Goal: Transaction & Acquisition: Purchase product/service

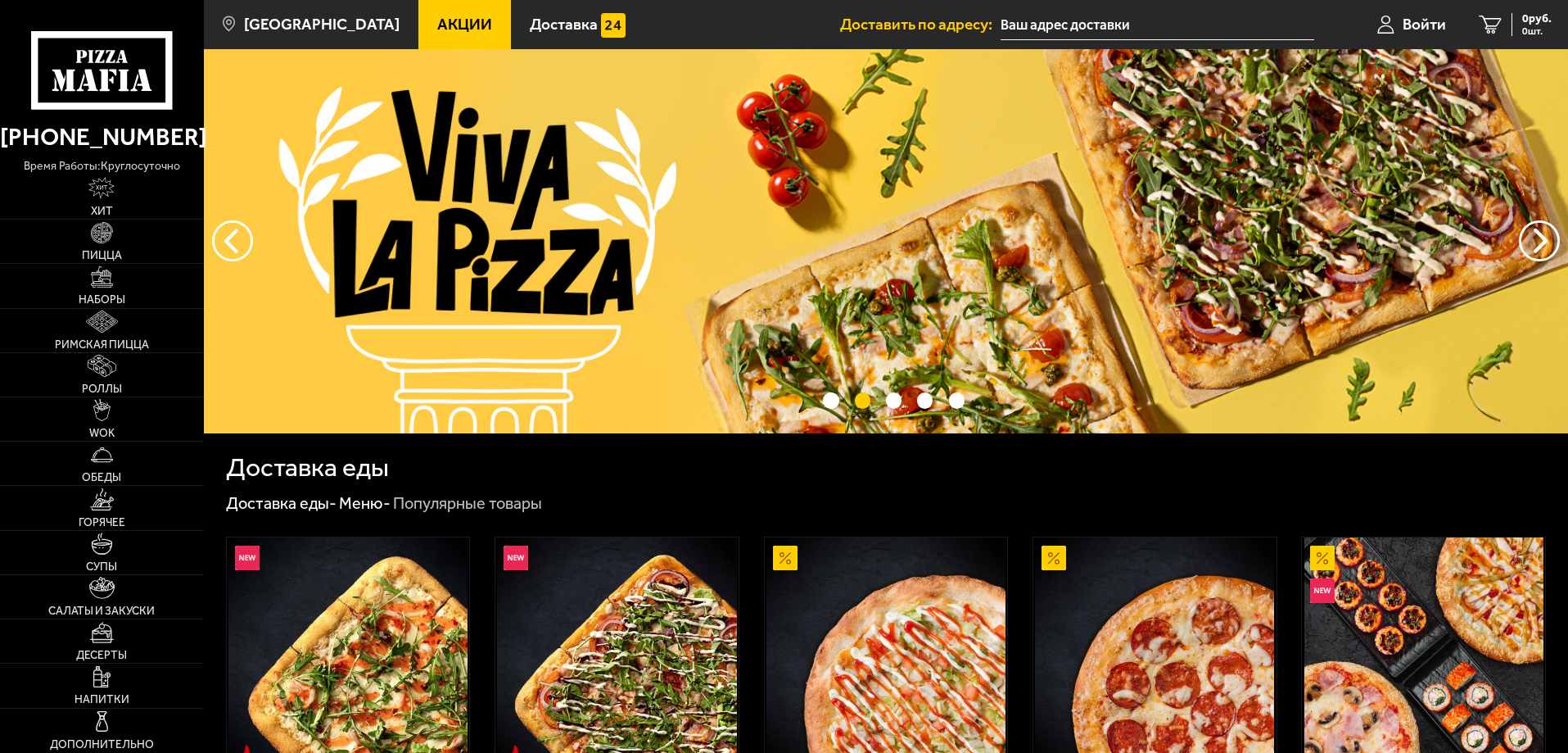
type input "шоссе Революции, 25"
click at [1429, 29] on span "Войти" at bounding box center [1424, 24] width 44 height 15
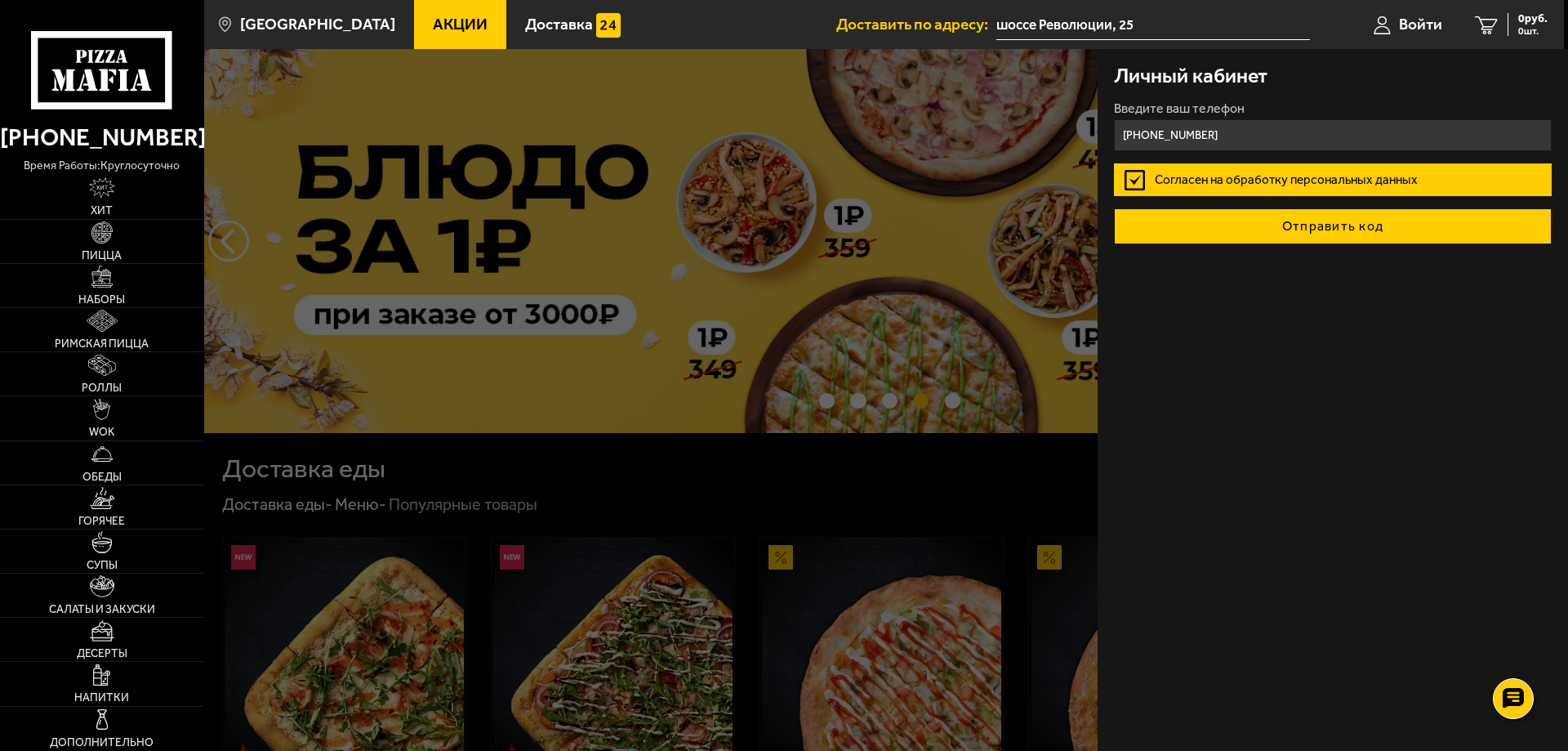
type input "[PHONE_NUMBER]"
click at [1297, 229] on button "Отправить код" at bounding box center [1333, 226] width 438 height 36
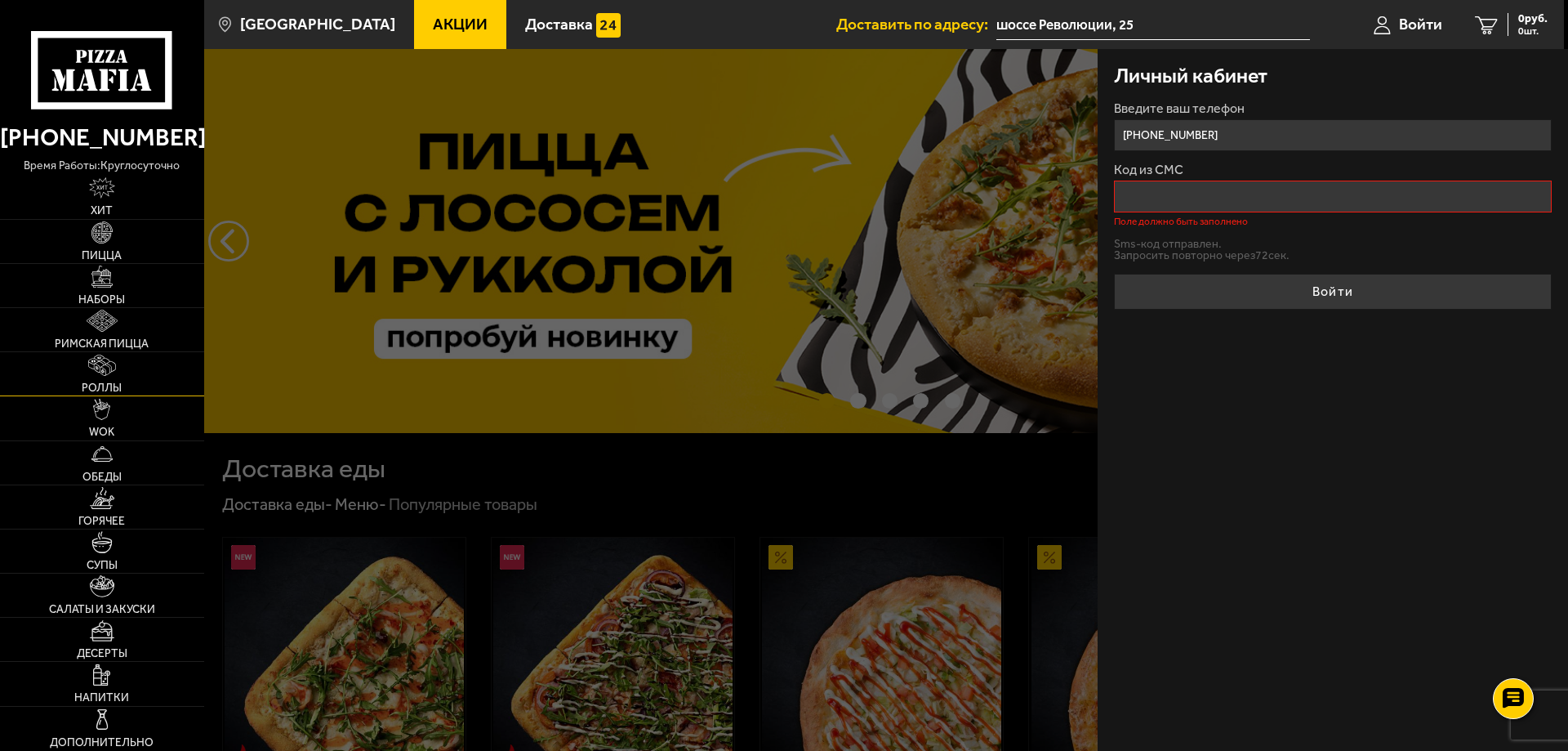
click at [105, 365] on img at bounding box center [102, 365] width 28 height 22
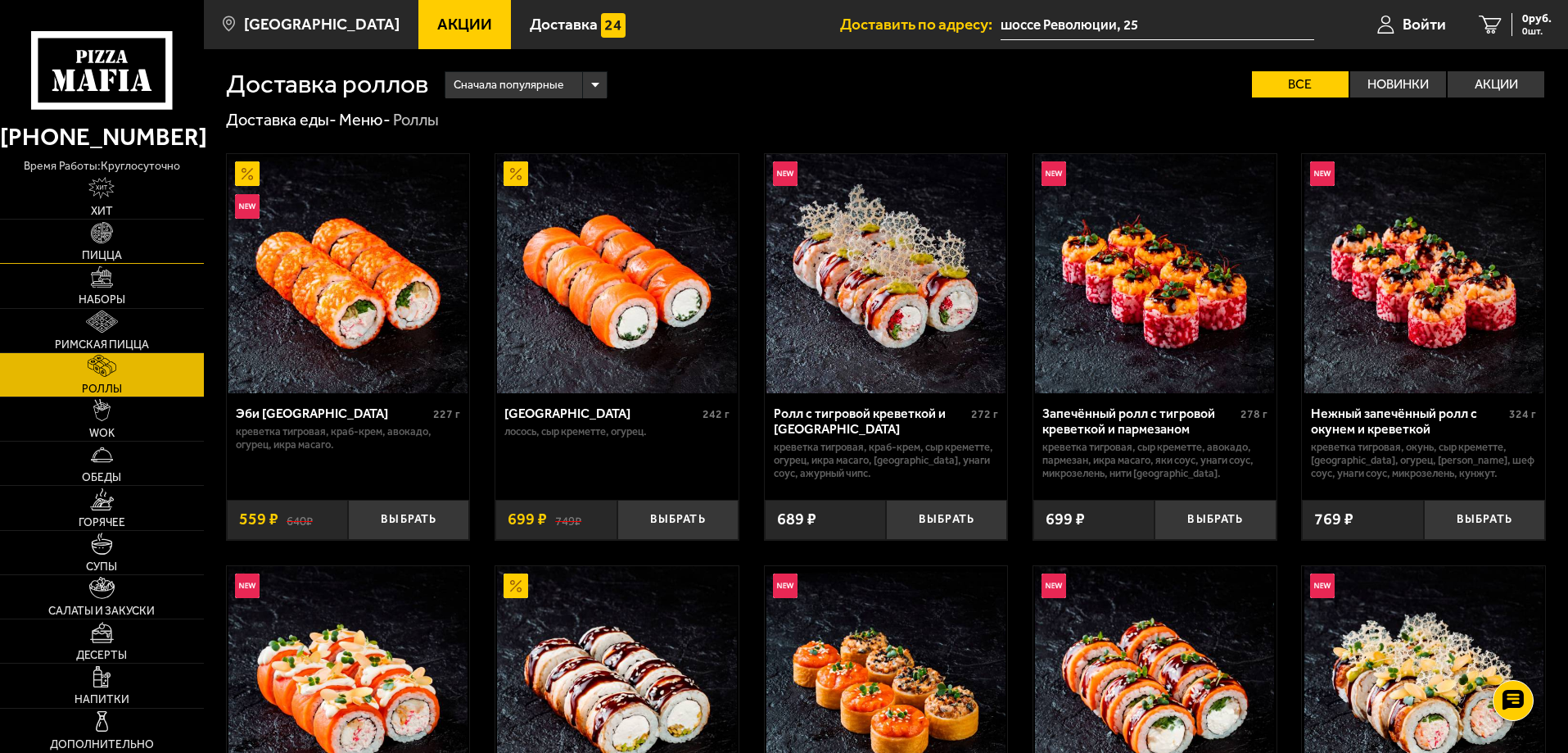
click at [96, 250] on span "Пицца" at bounding box center [102, 255] width 40 height 12
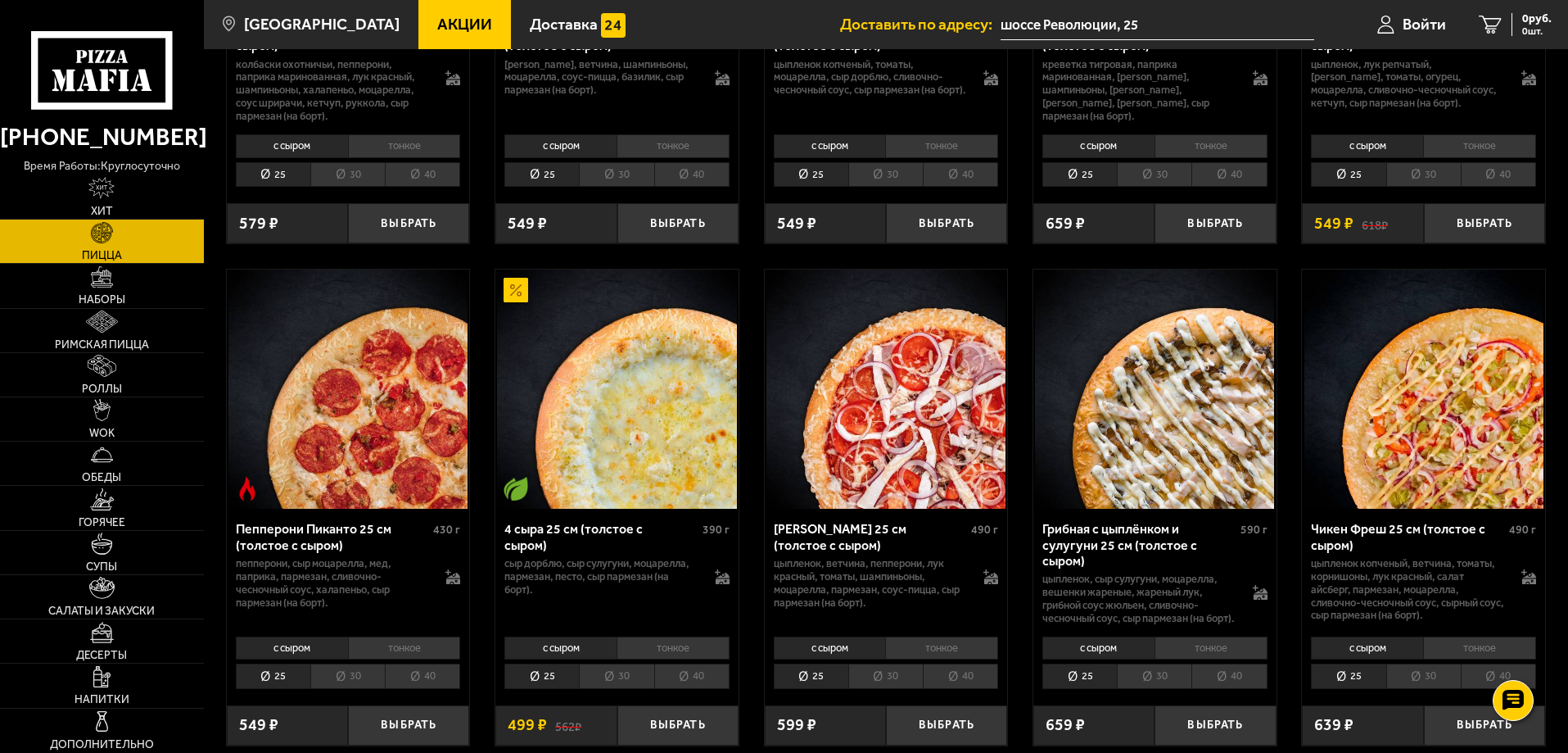
scroll to position [1065, 0]
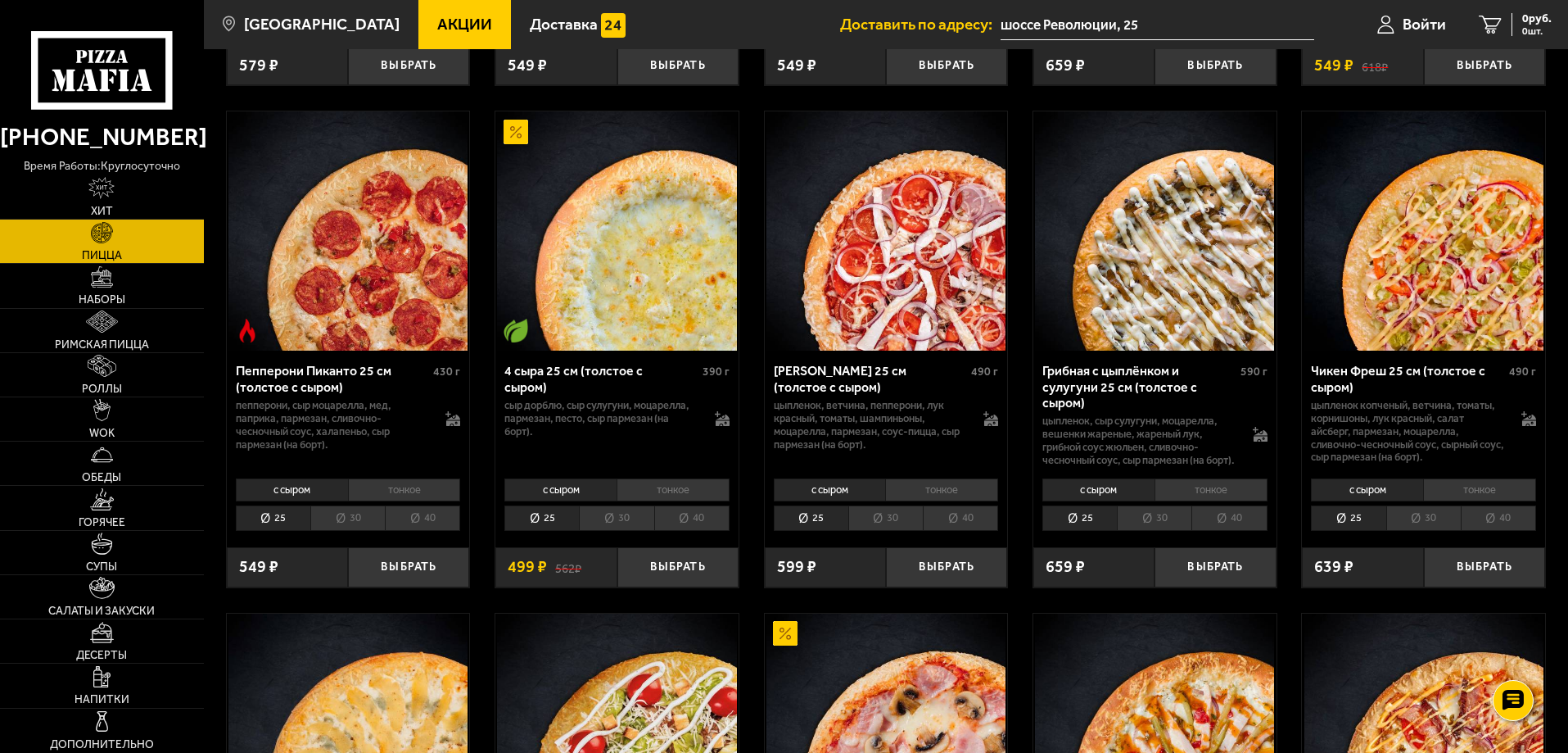
click at [892, 531] on li "30" at bounding box center [885, 518] width 75 height 25
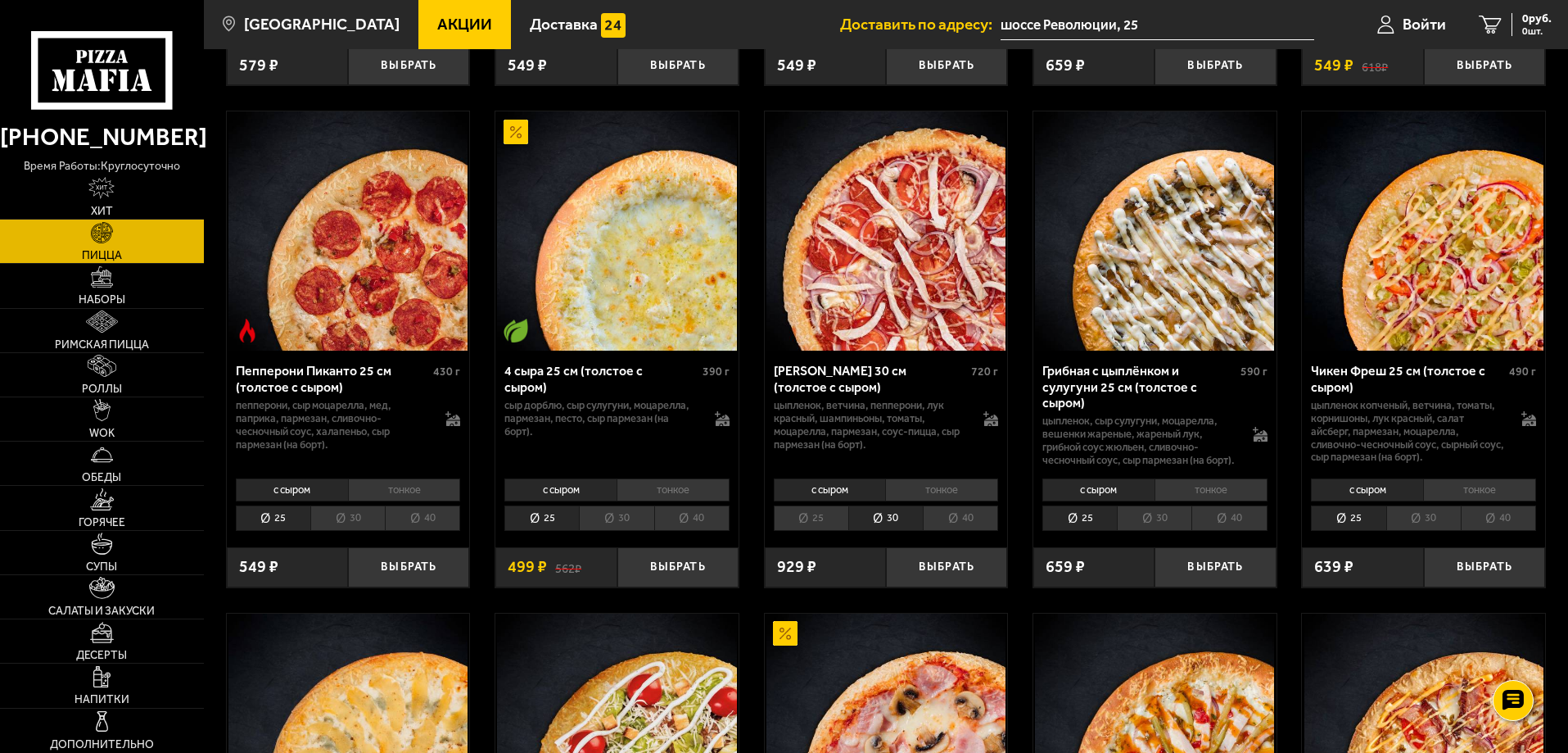
click at [984, 531] on li "40" at bounding box center [960, 518] width 76 height 25
click at [810, 531] on li "25" at bounding box center [811, 518] width 75 height 25
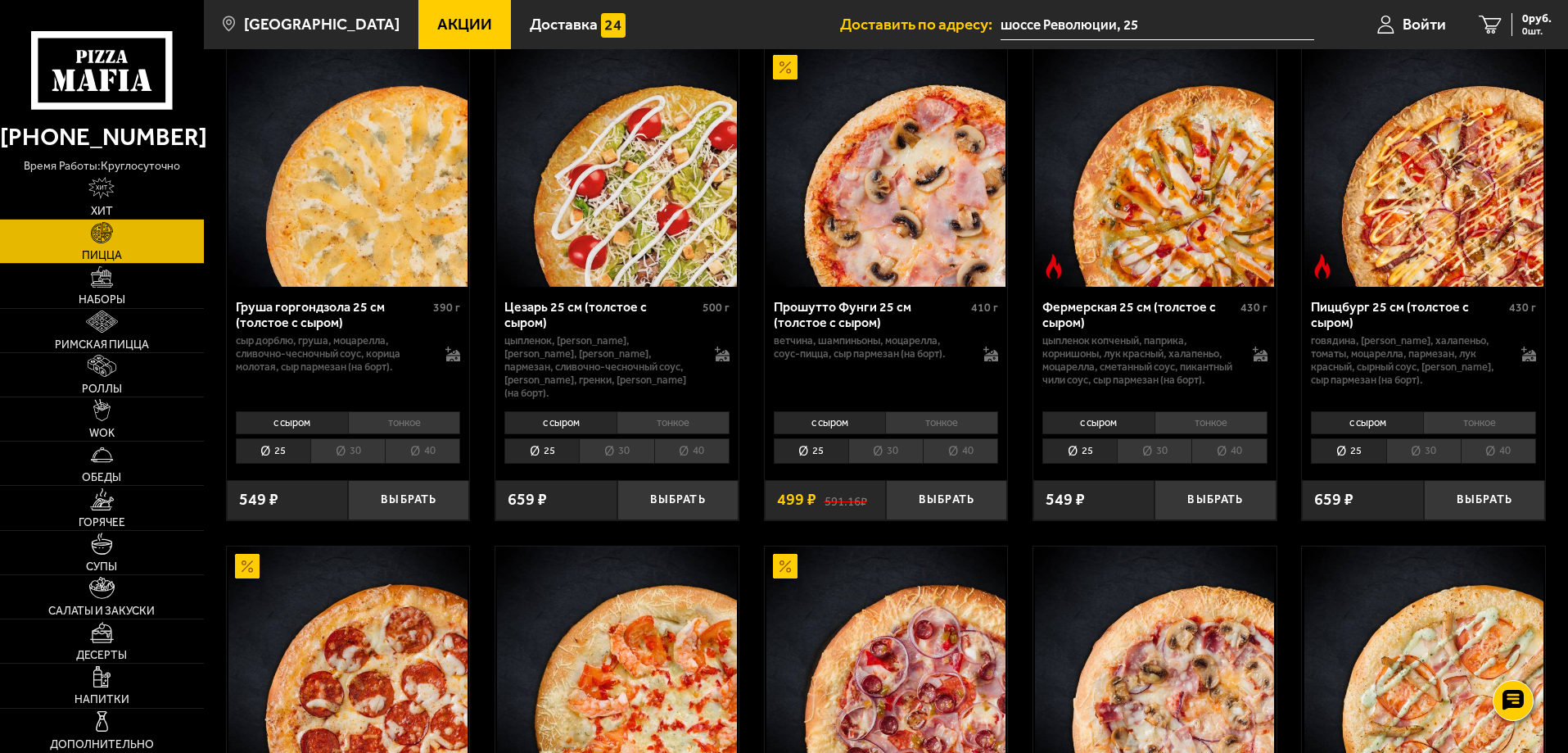
scroll to position [1638, 0]
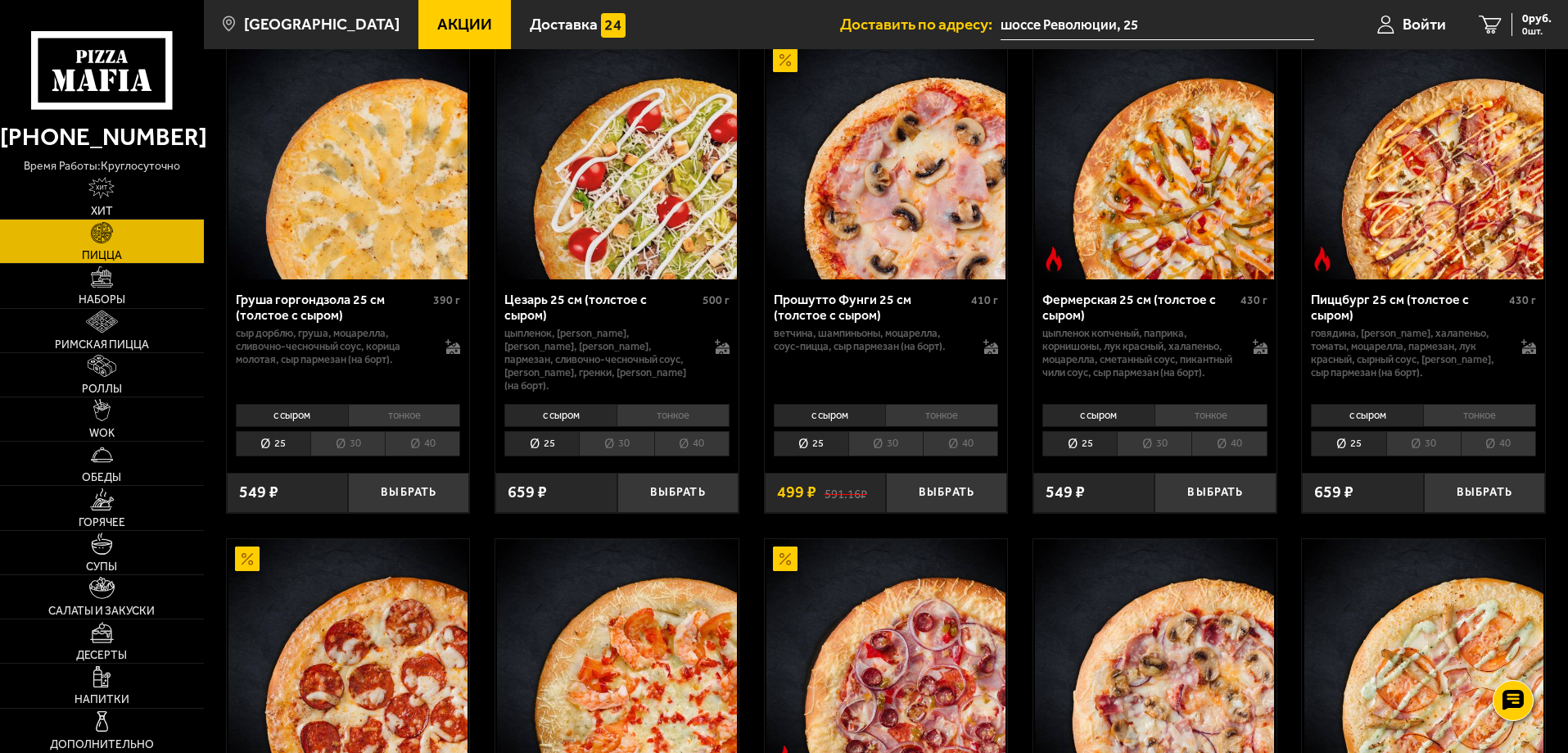
click at [1160, 456] on li "30" at bounding box center [1154, 443] width 75 height 25
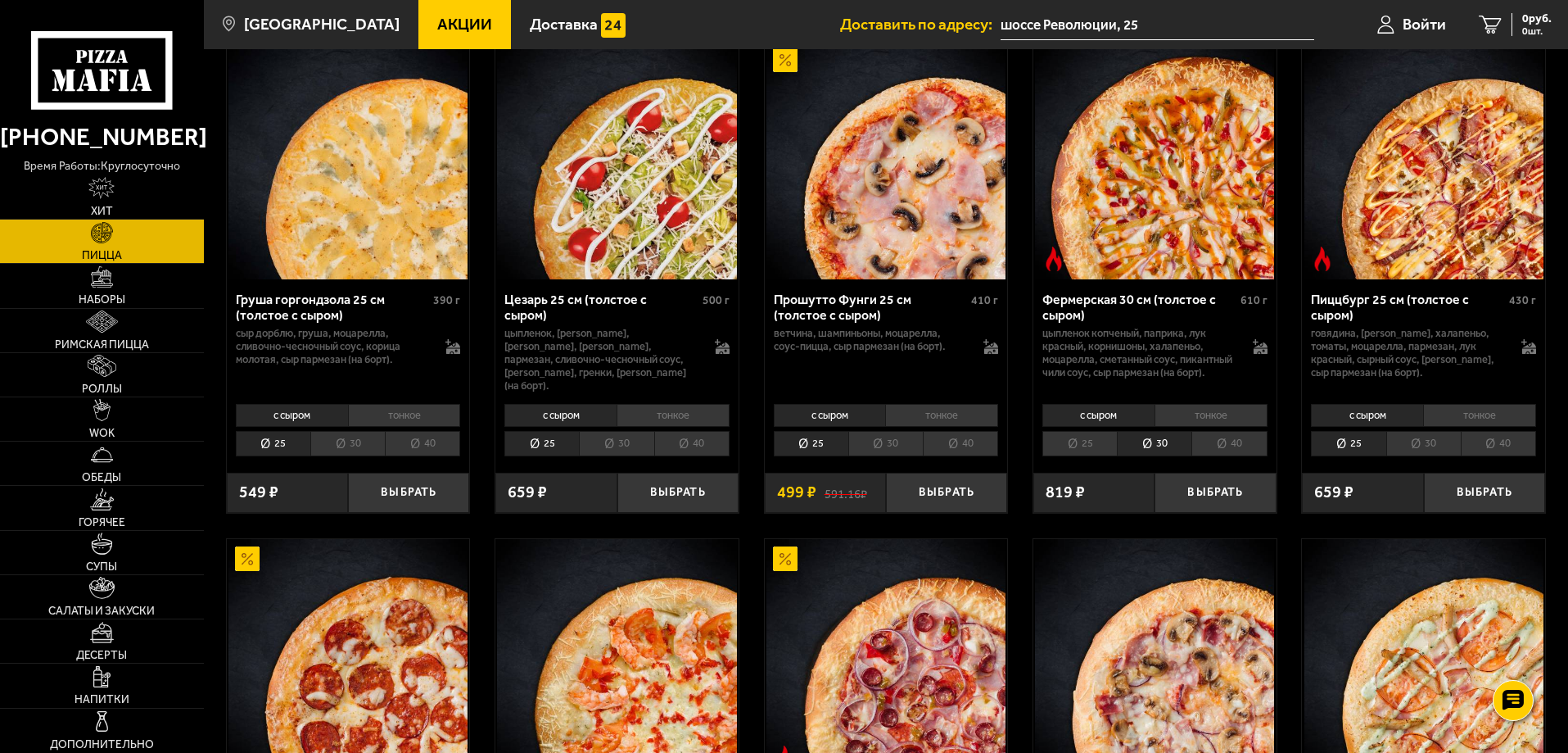
click at [1213, 456] on li "40" at bounding box center [1229, 443] width 76 height 25
click at [1116, 456] on li "25" at bounding box center [1079, 443] width 75 height 25
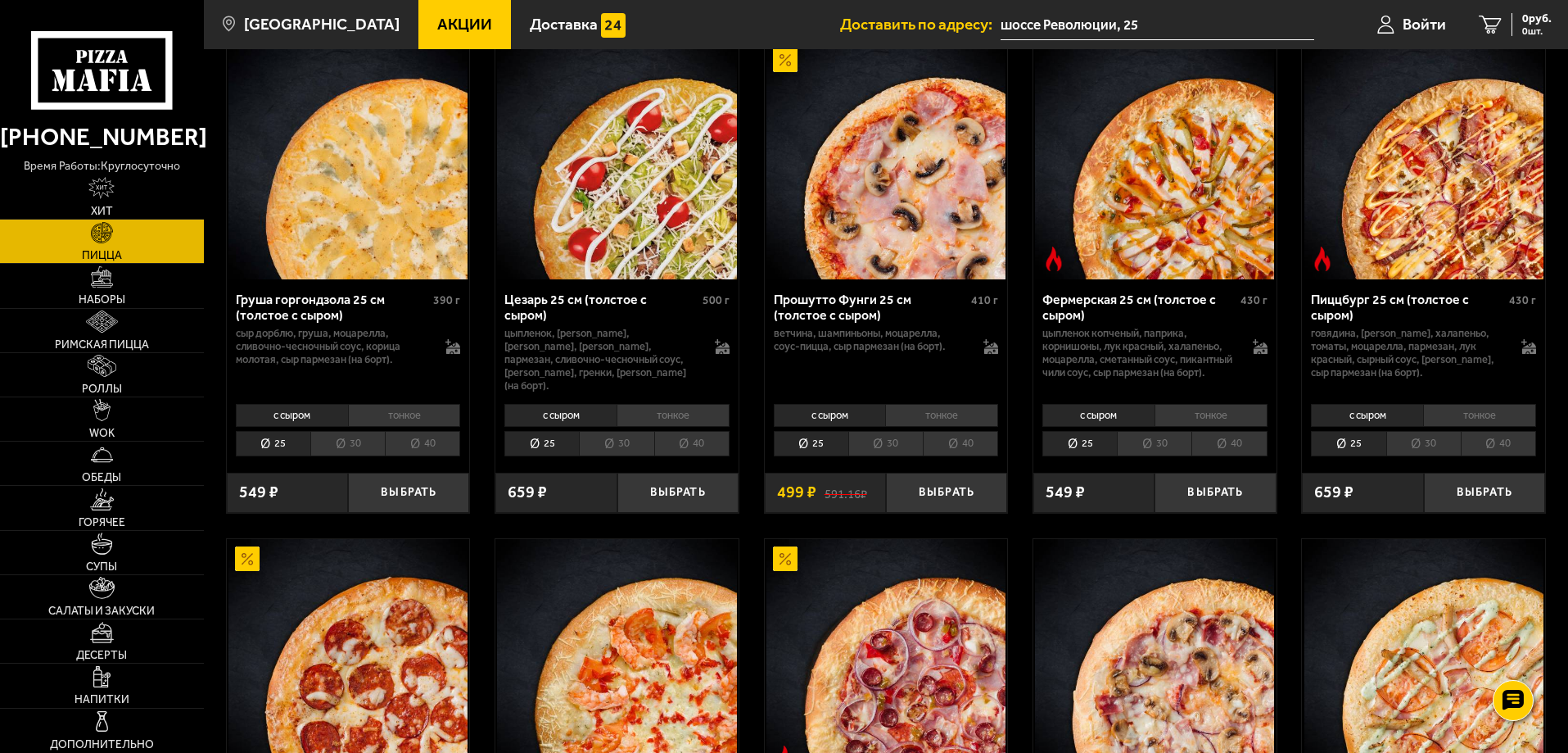
click at [1145, 456] on li "30" at bounding box center [1154, 443] width 75 height 25
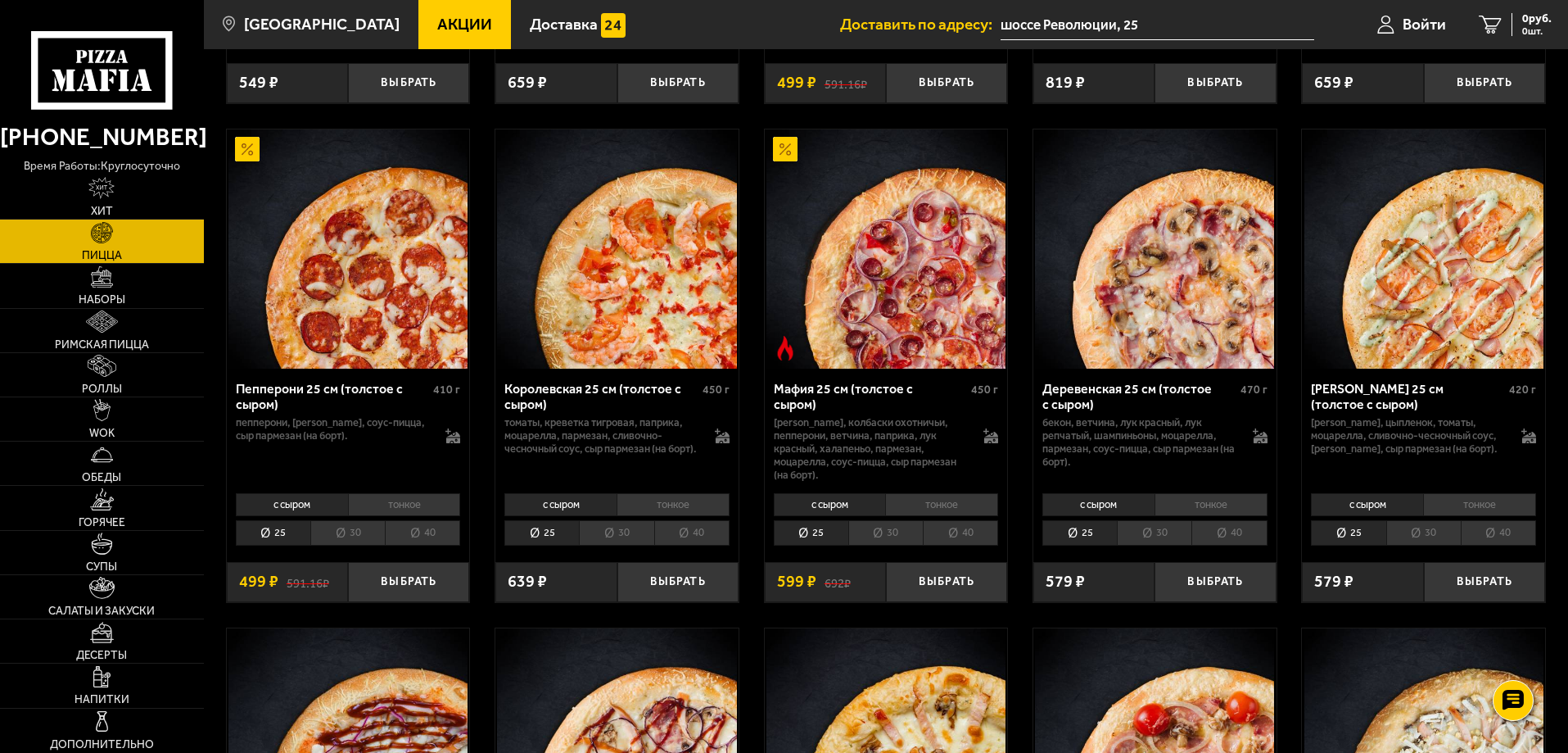
scroll to position [1720, 0]
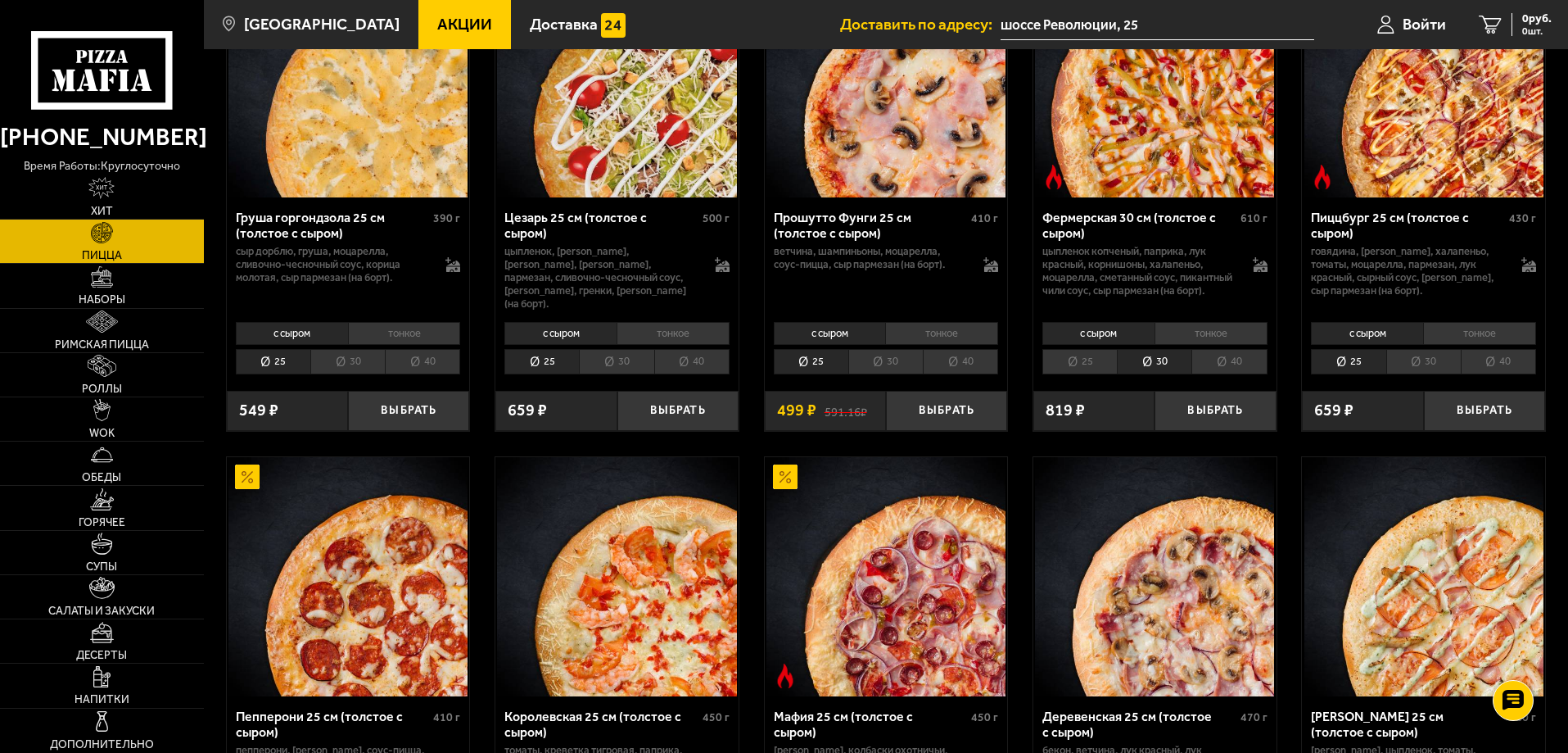
click at [1412, 371] on li "30" at bounding box center [1423, 361] width 75 height 25
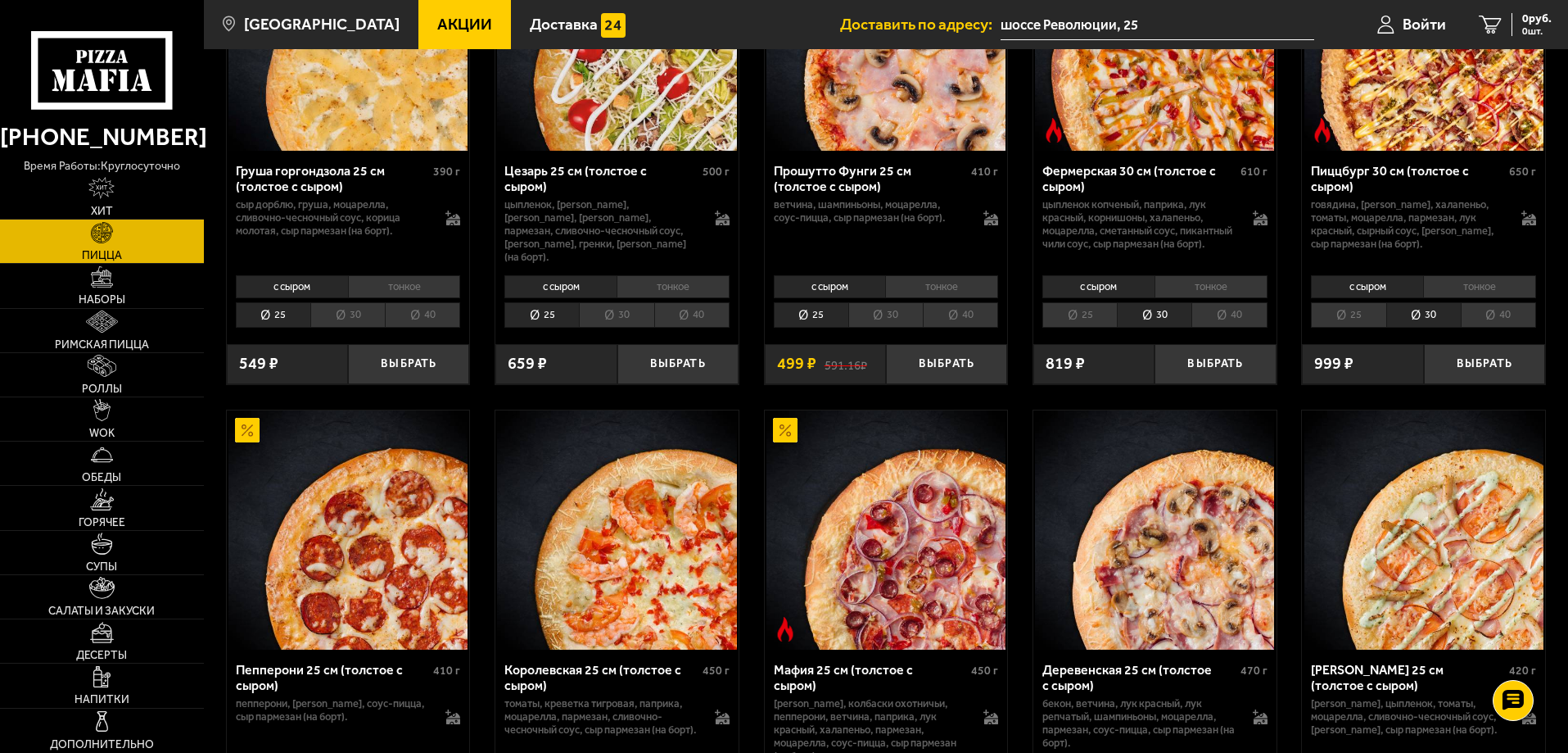
scroll to position [2048, 0]
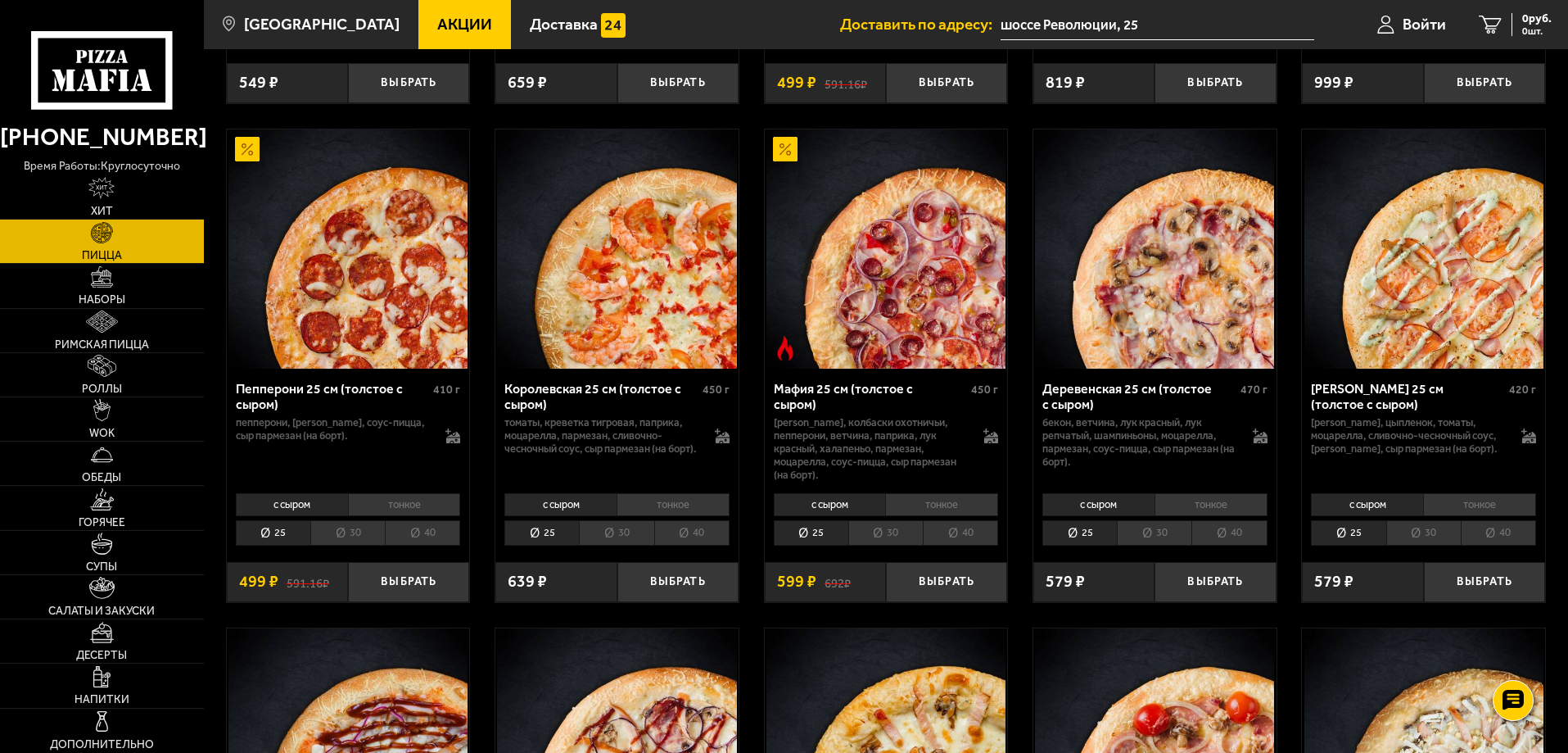
click at [1155, 541] on li "30" at bounding box center [1154, 533] width 75 height 25
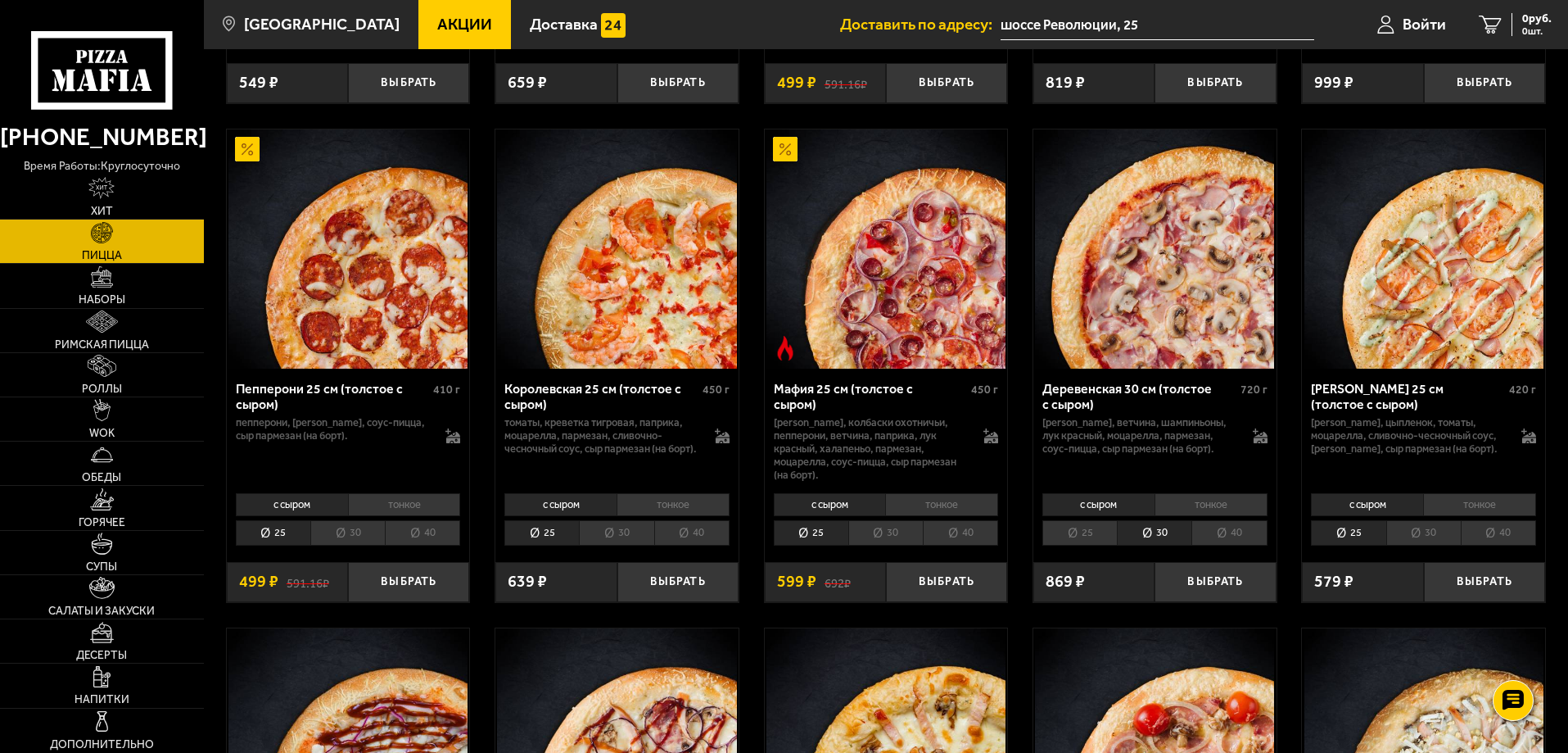
click at [1427, 534] on li "30" at bounding box center [1423, 533] width 75 height 25
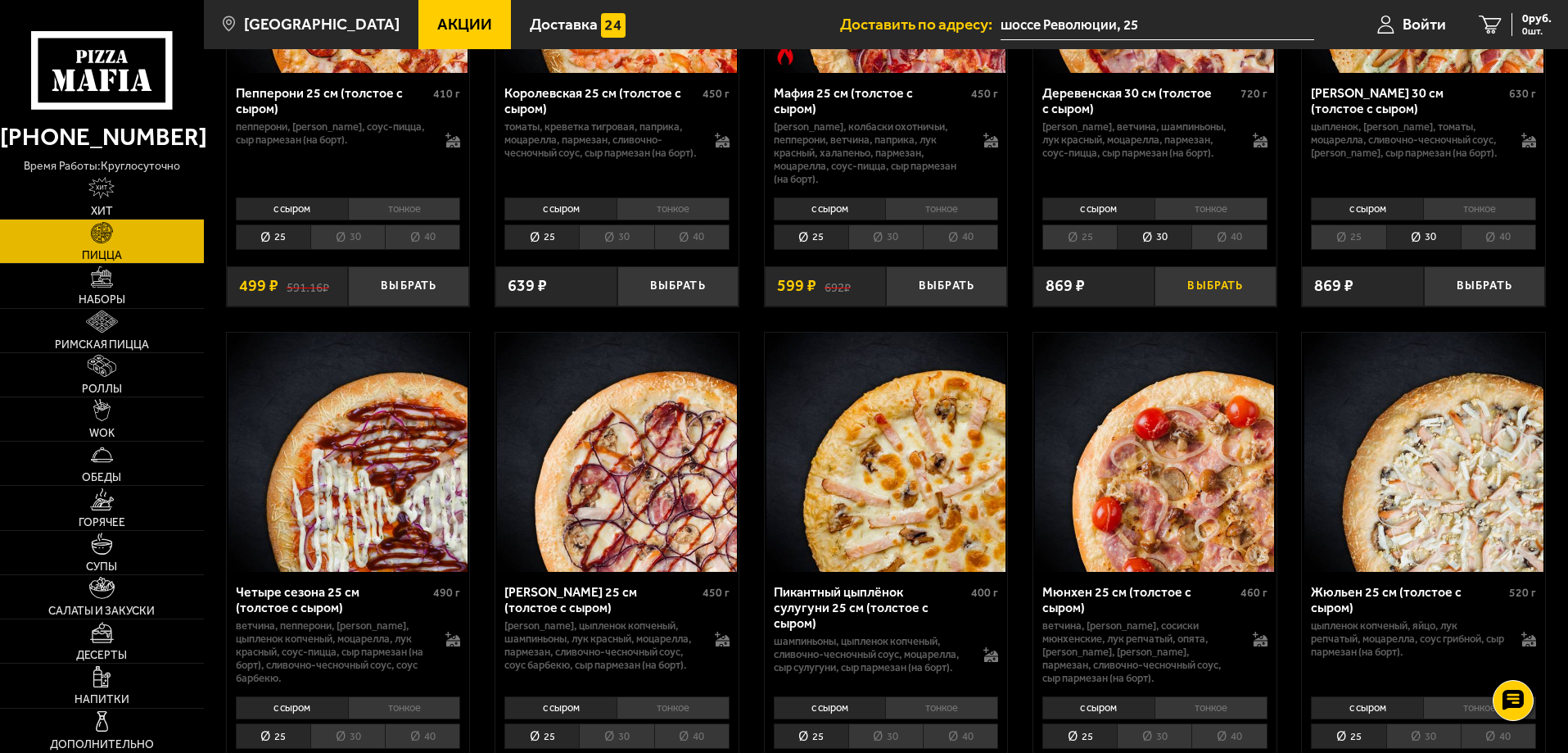
scroll to position [2539, 0]
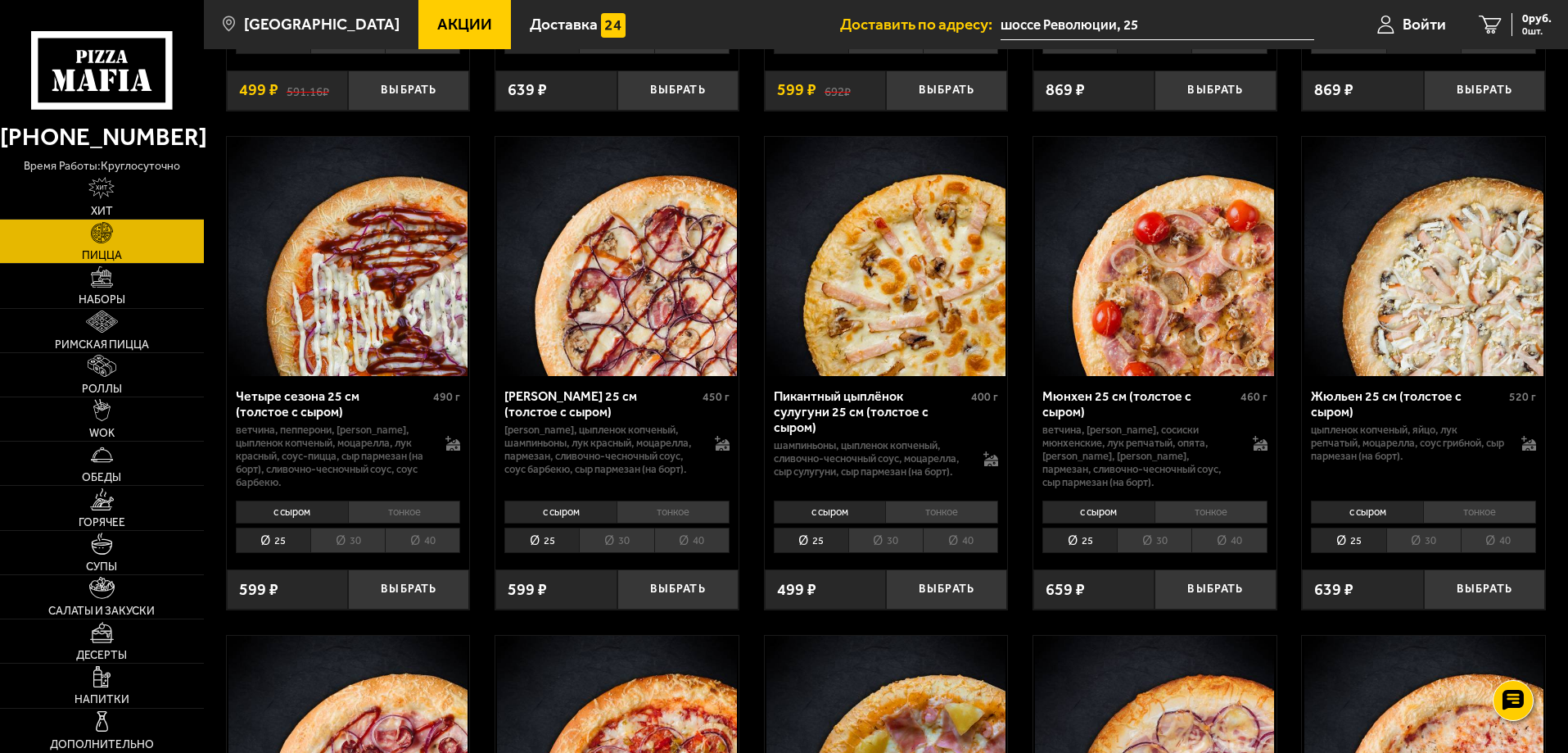
click at [630, 557] on div "с сыром тонкое 25 30 40 Топпинги" at bounding box center [616, 525] width 243 height 62
click at [623, 553] on li "30" at bounding box center [616, 540] width 75 height 25
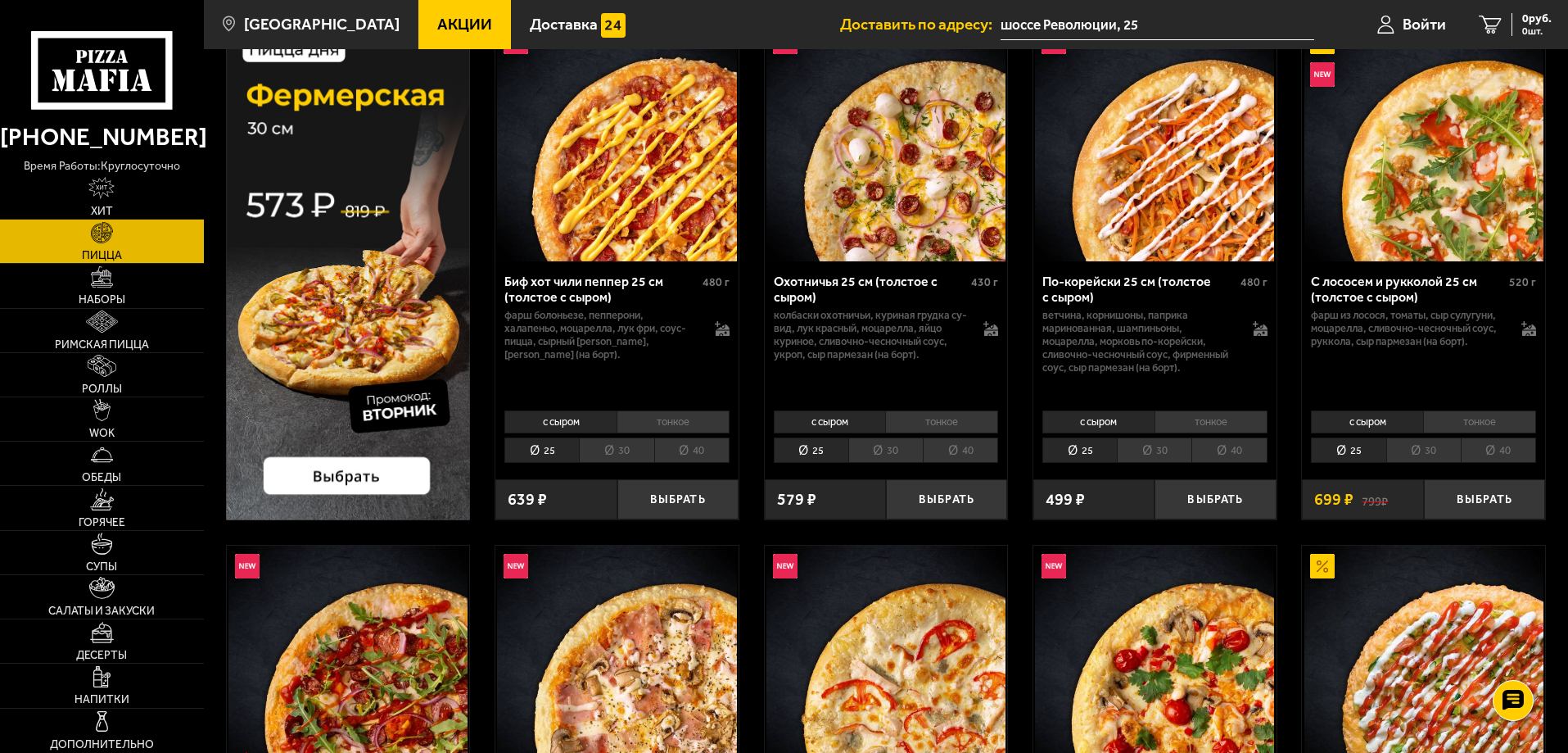
scroll to position [0, 0]
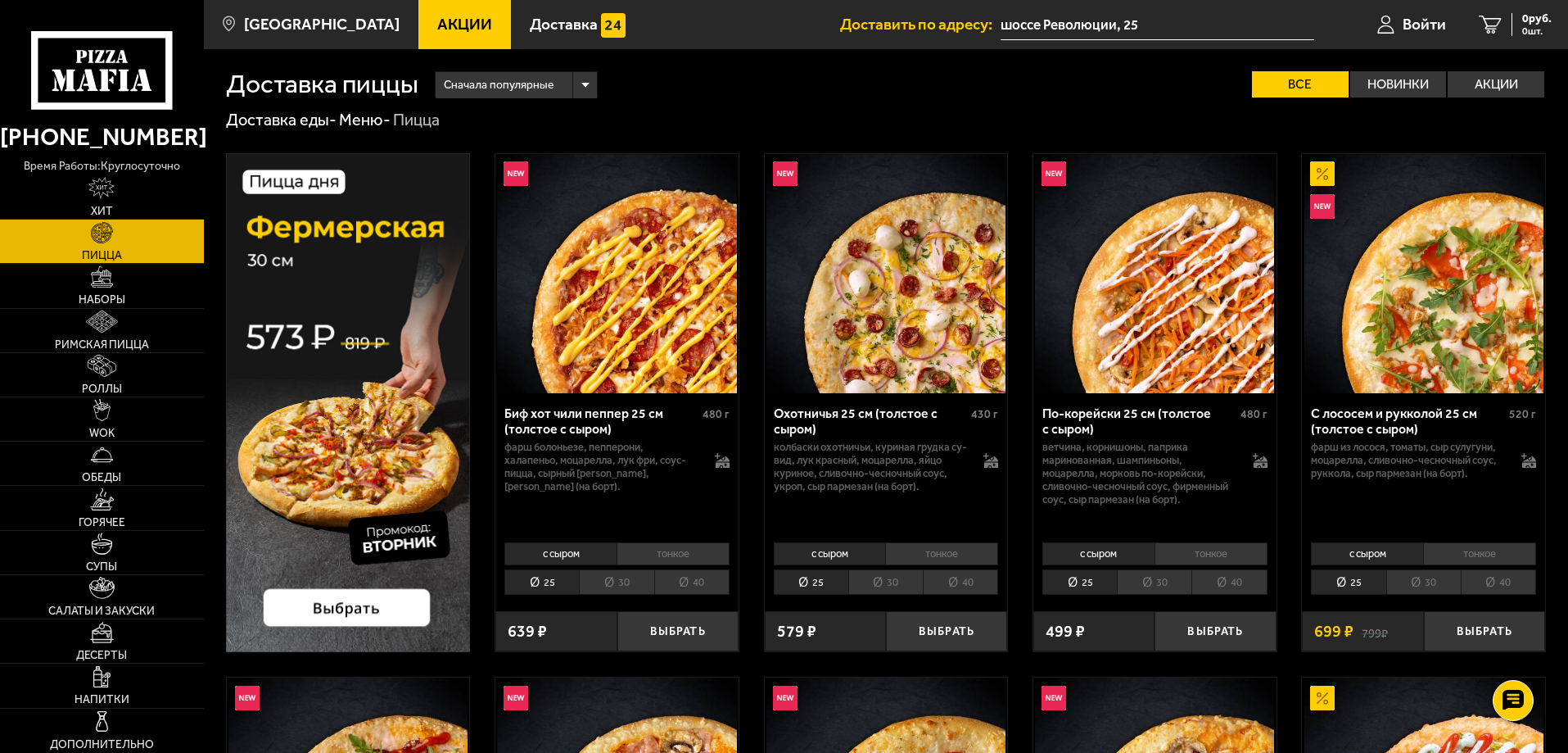
click at [605, 574] on li "30" at bounding box center [616, 582] width 75 height 25
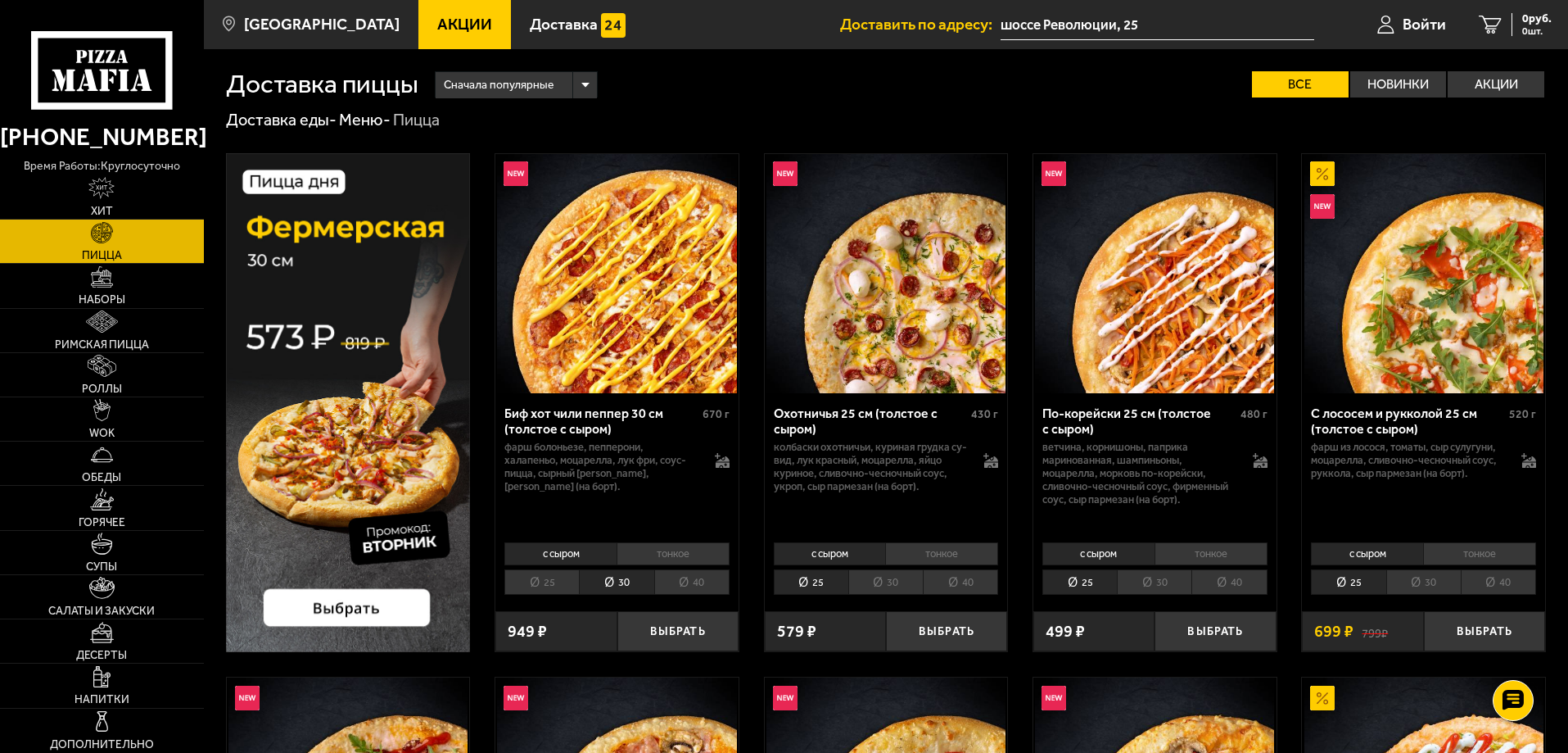
click at [538, 595] on li "25" at bounding box center [541, 582] width 75 height 25
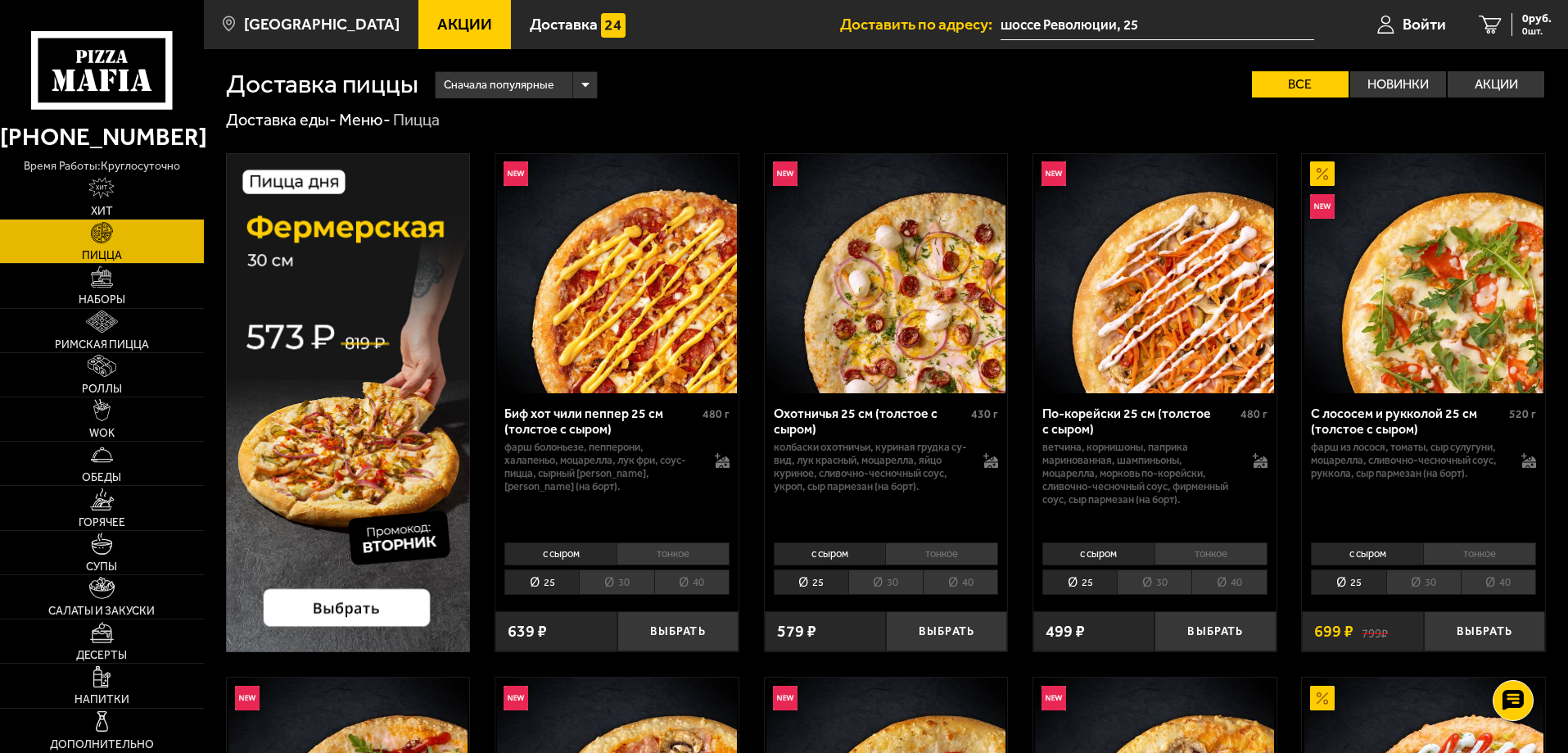
click at [897, 584] on li "30" at bounding box center [885, 582] width 75 height 25
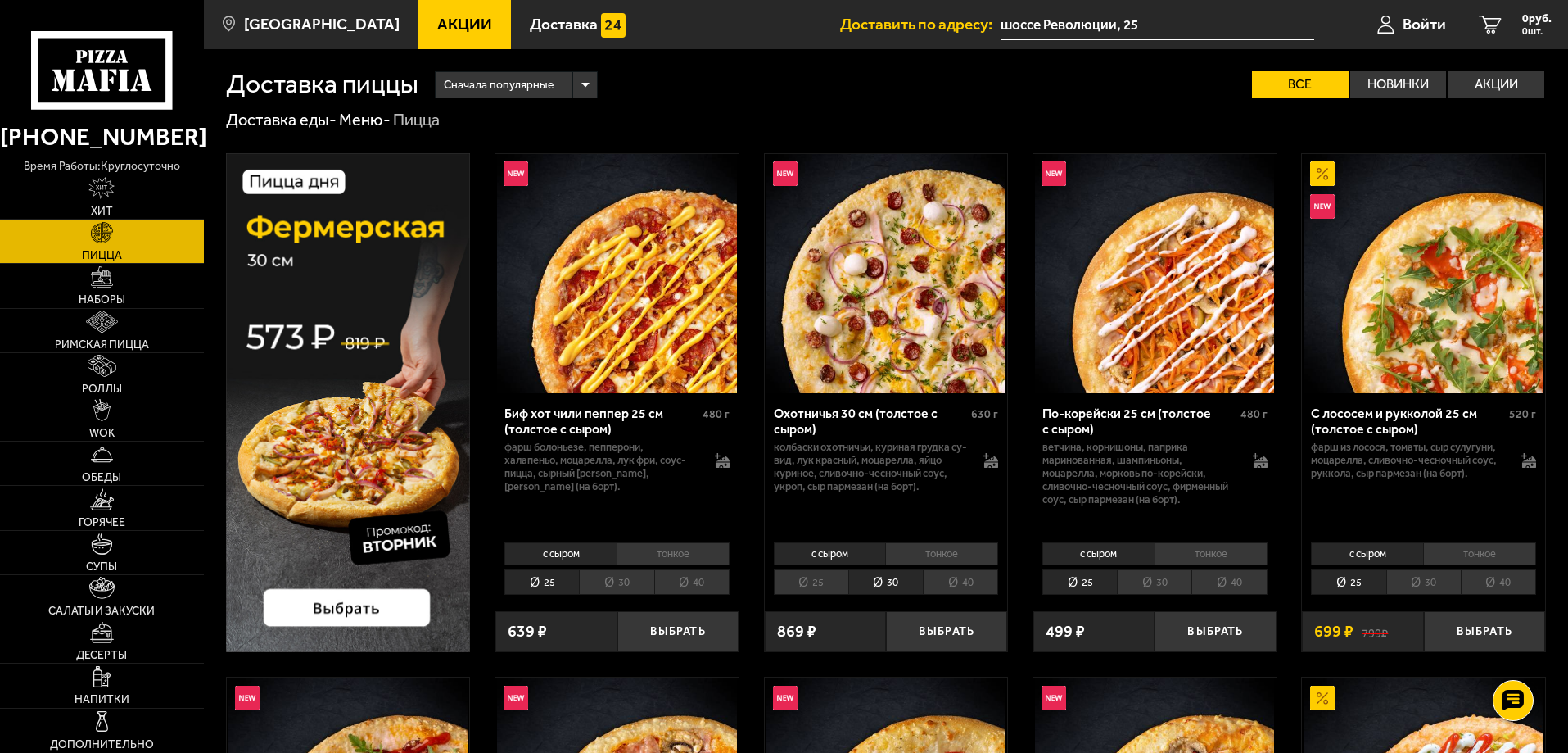
click at [836, 585] on li "25" at bounding box center [811, 582] width 75 height 25
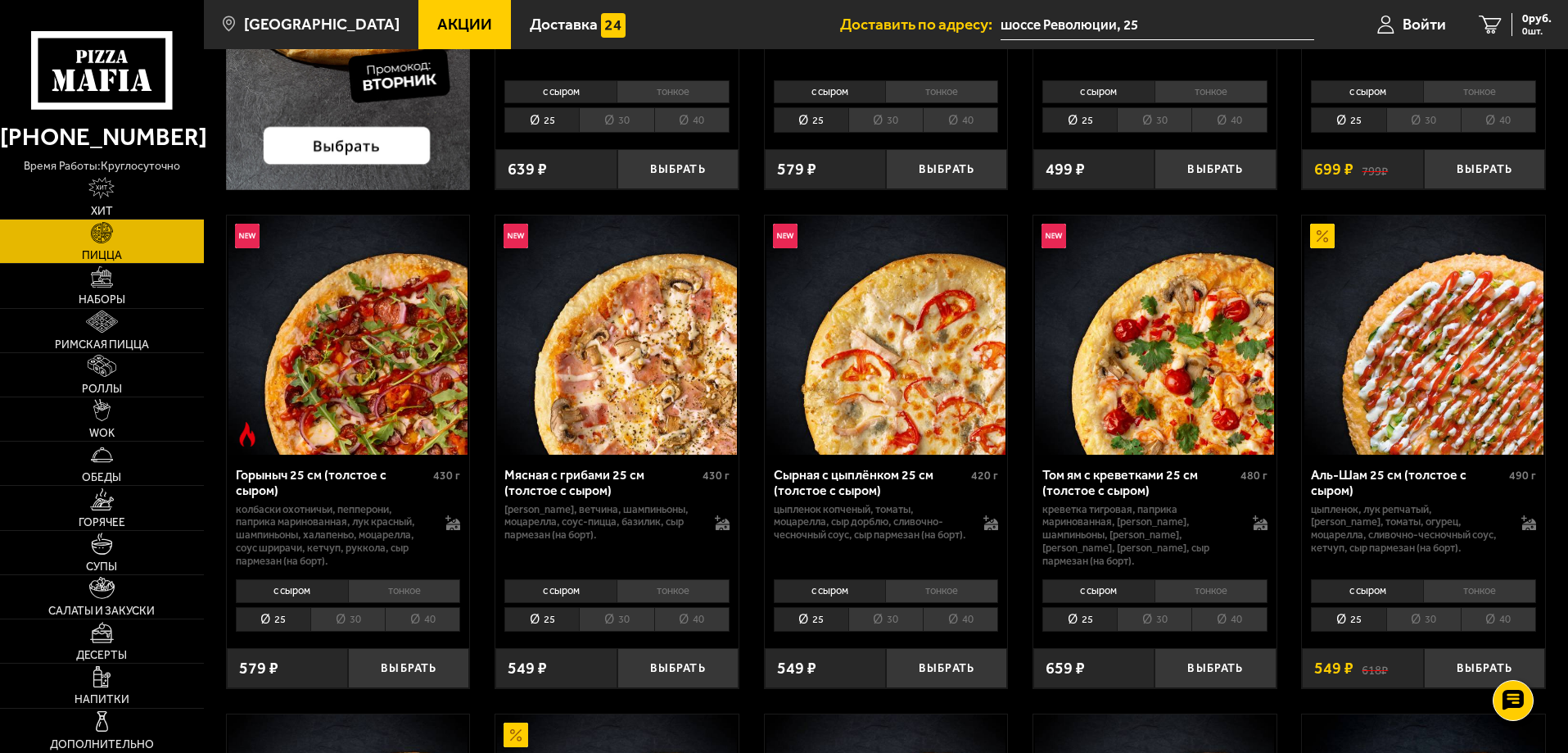
scroll to position [492, 0]
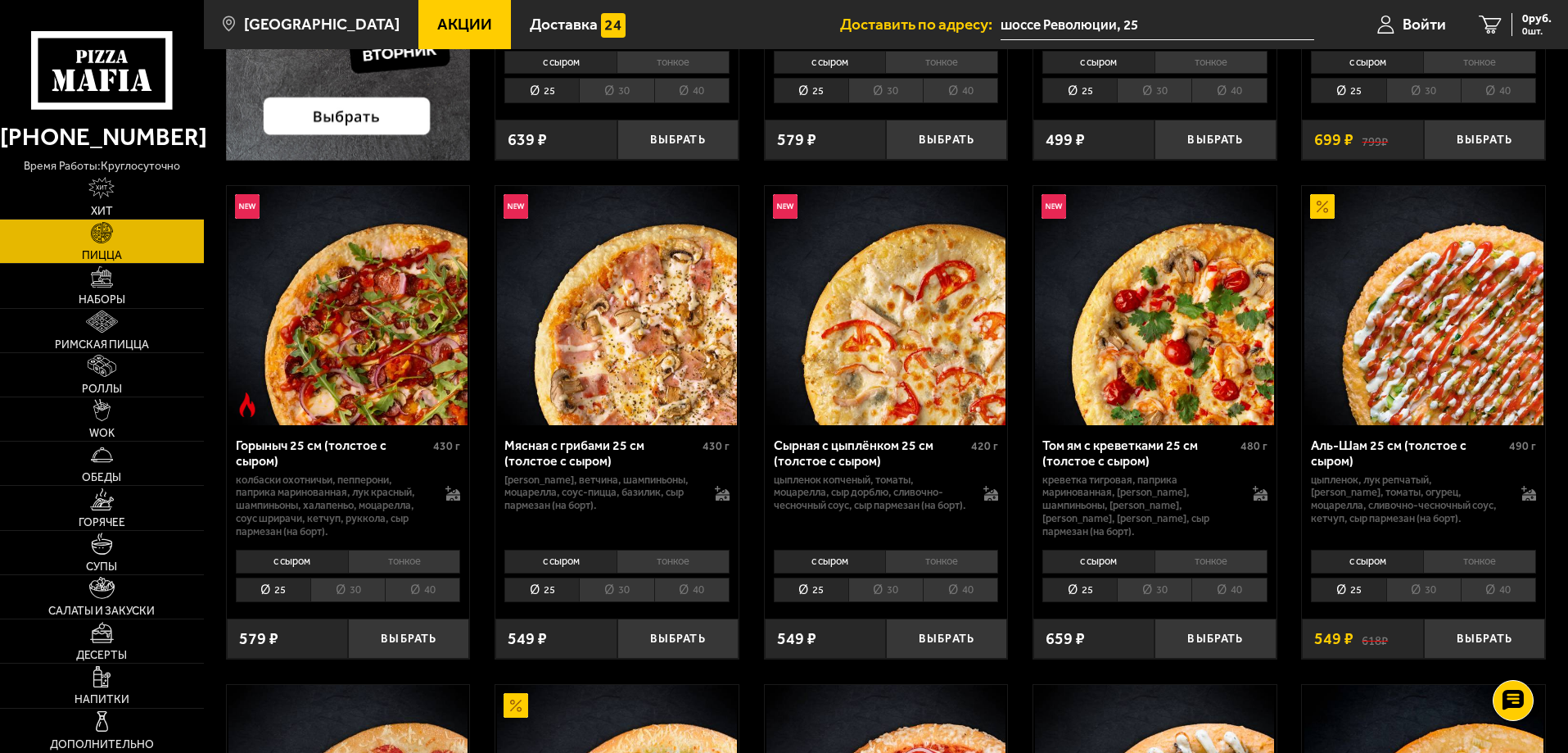
click at [894, 592] on li "30" at bounding box center [885, 590] width 75 height 25
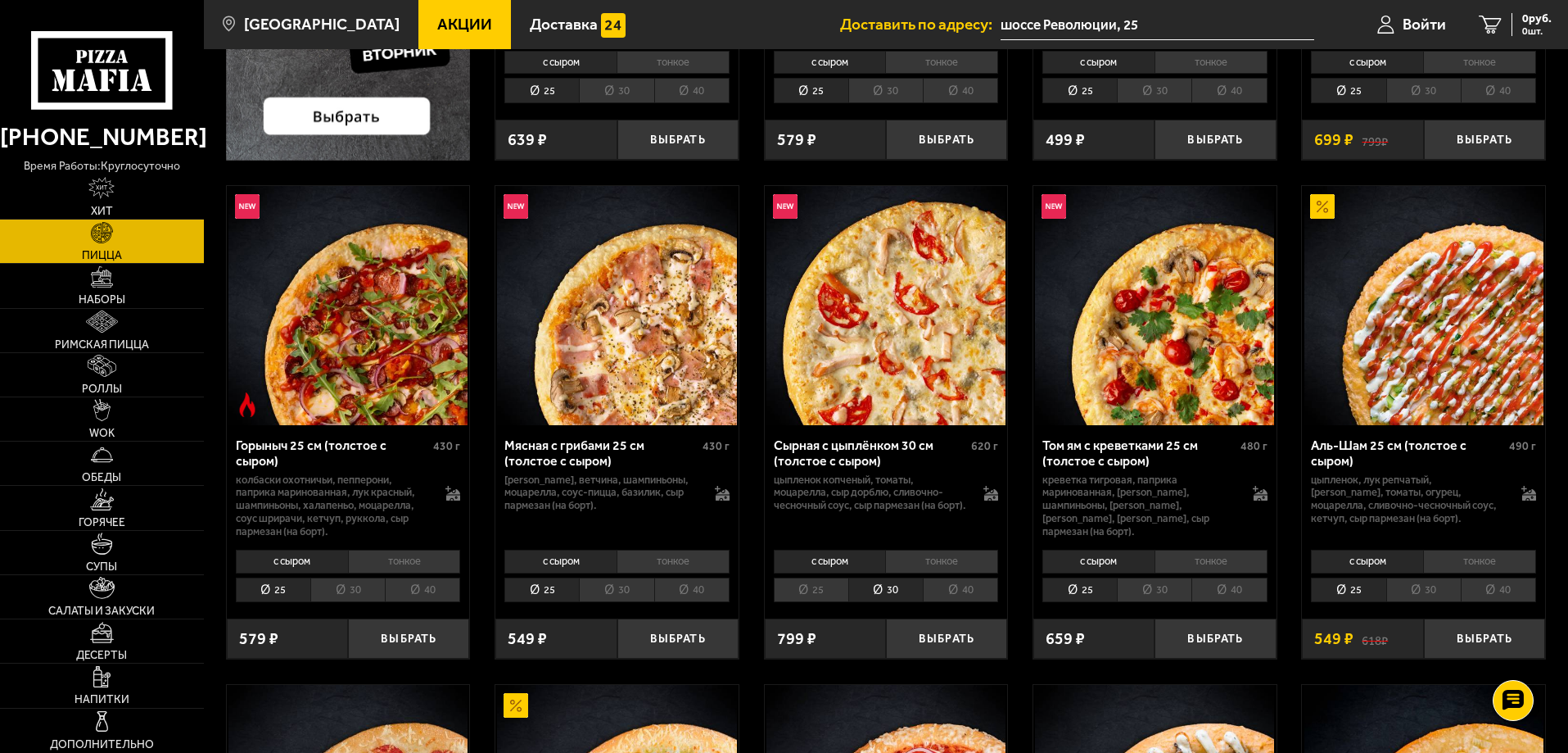
click at [831, 592] on li "25" at bounding box center [811, 590] width 75 height 25
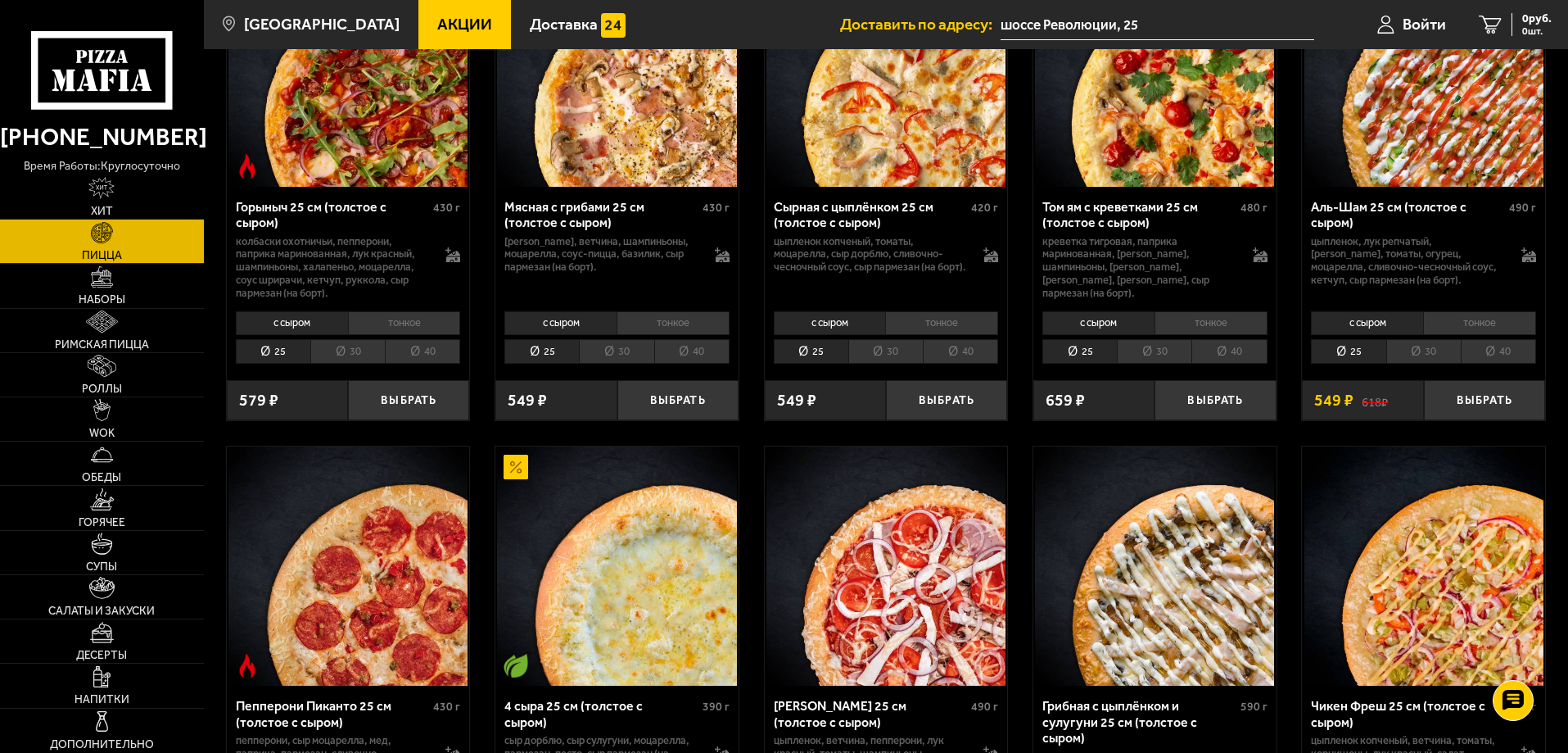
scroll to position [738, 0]
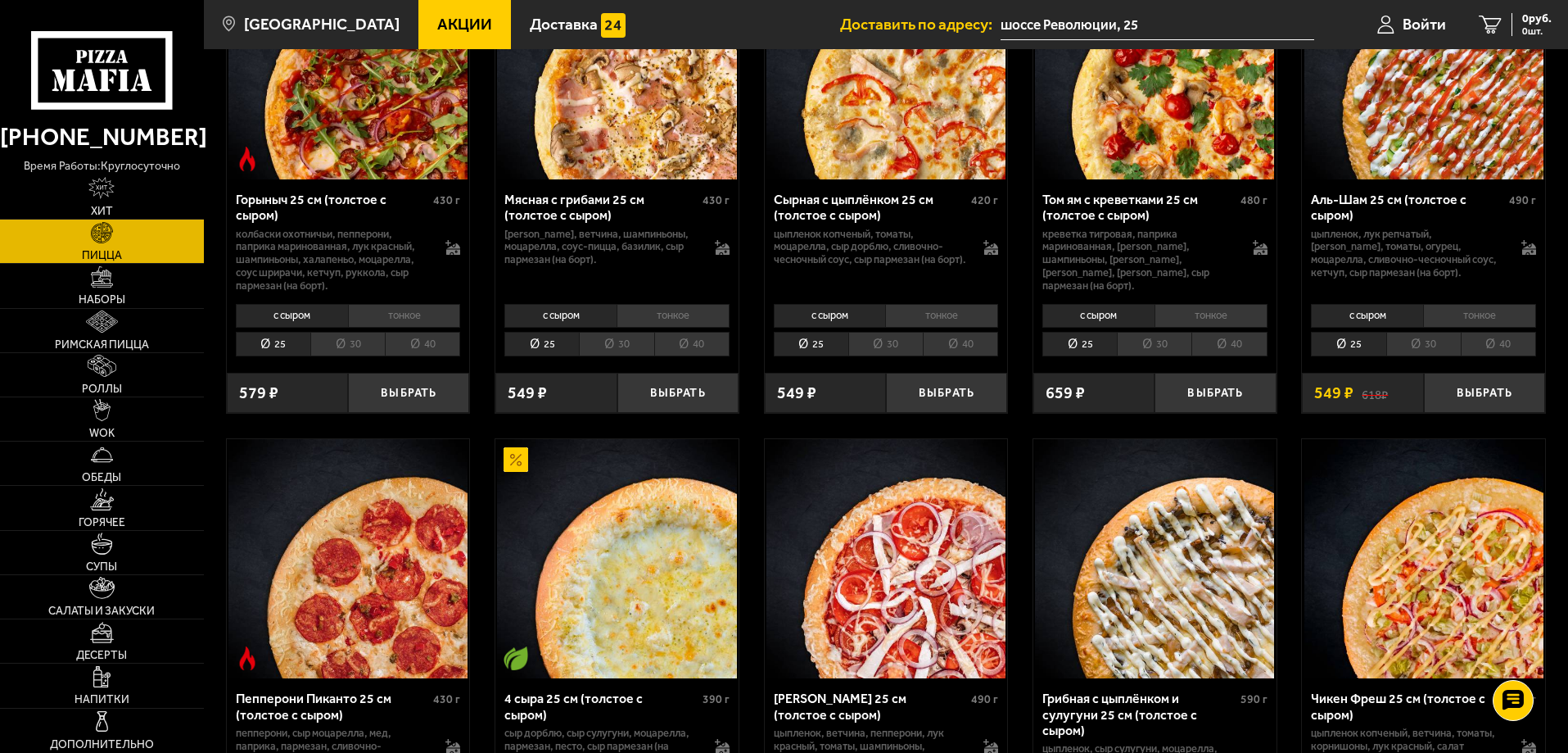
click at [1431, 344] on li "30" at bounding box center [1423, 344] width 75 height 25
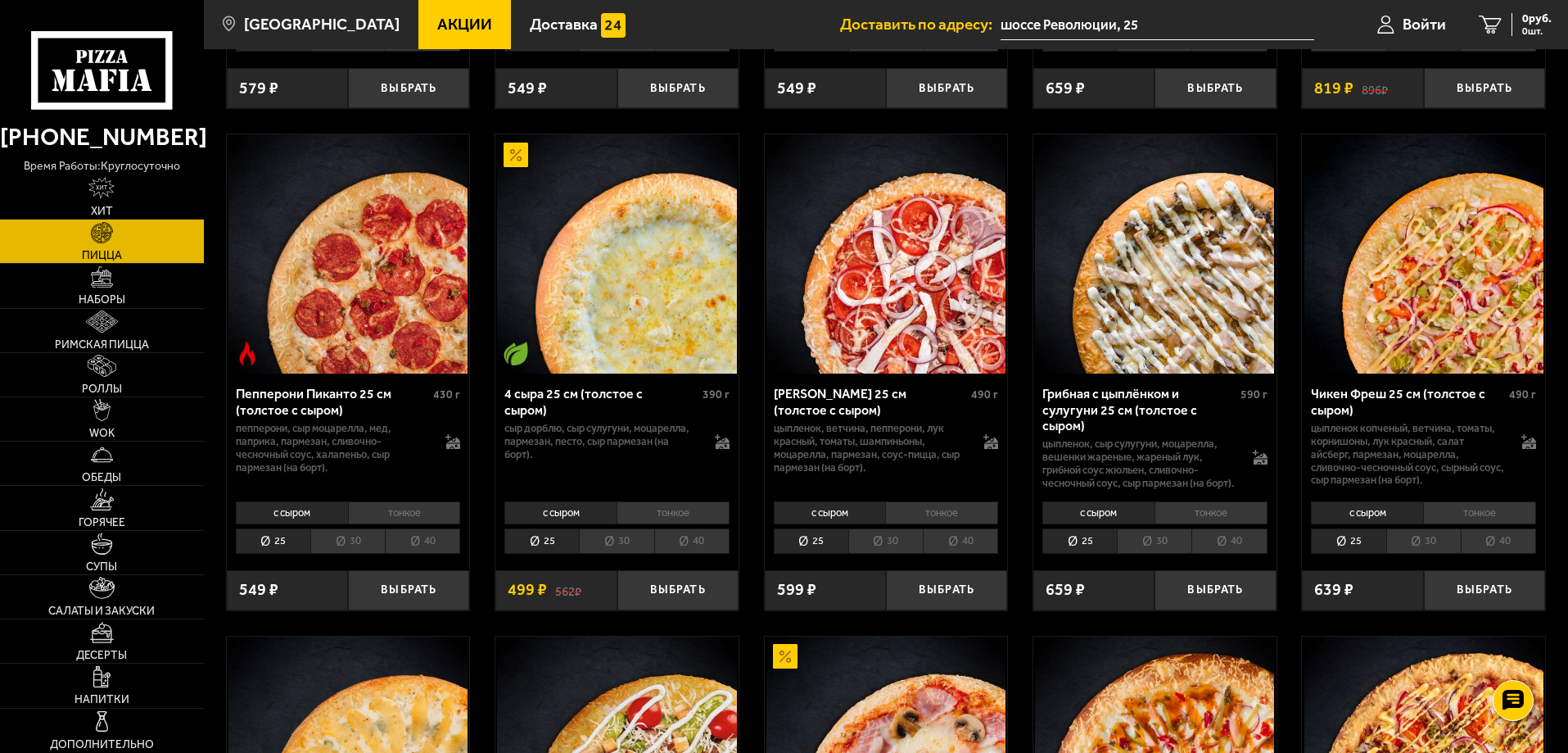
scroll to position [1147, 0]
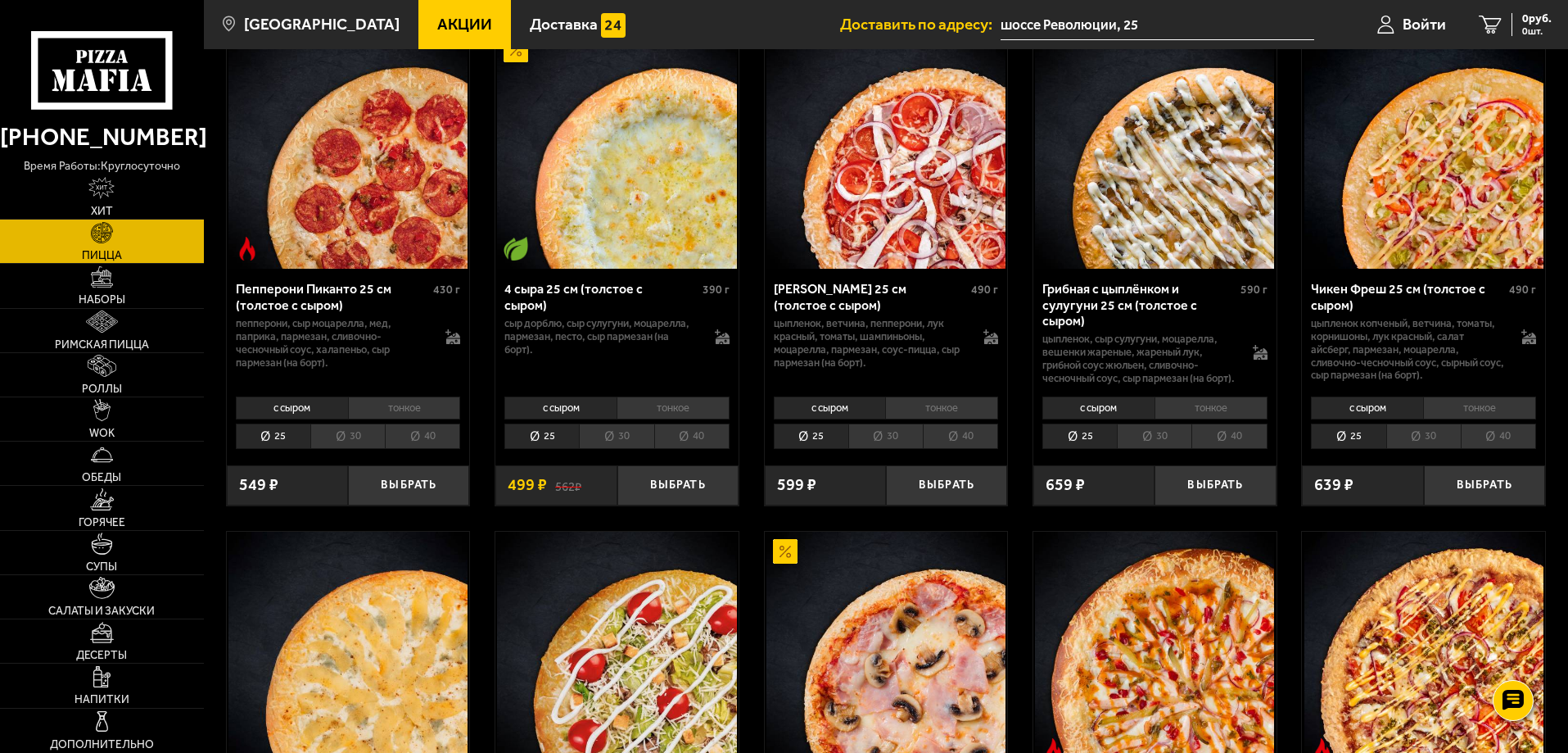
click at [1411, 445] on li "30" at bounding box center [1423, 436] width 75 height 25
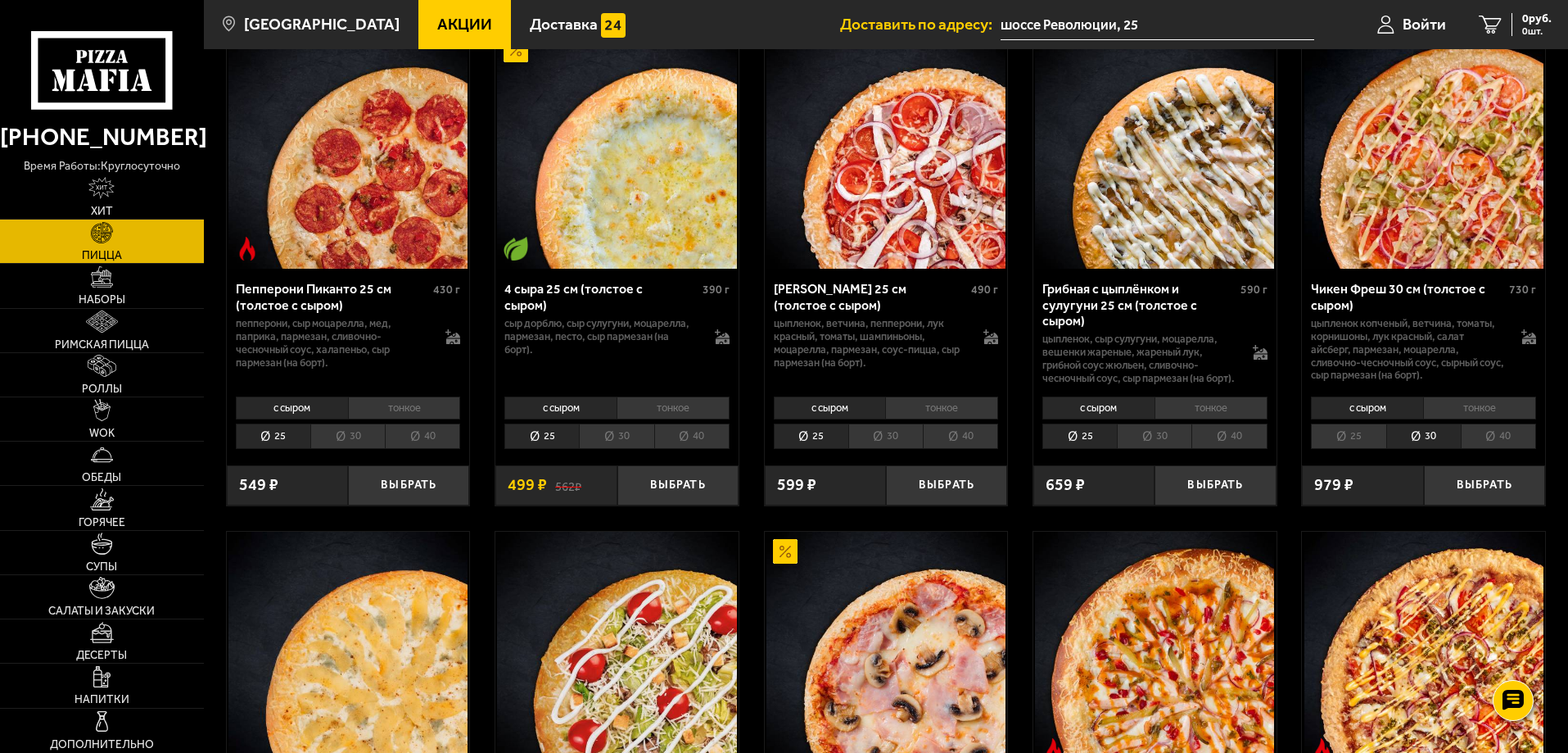
click at [1367, 449] on li "25" at bounding box center [1348, 436] width 75 height 25
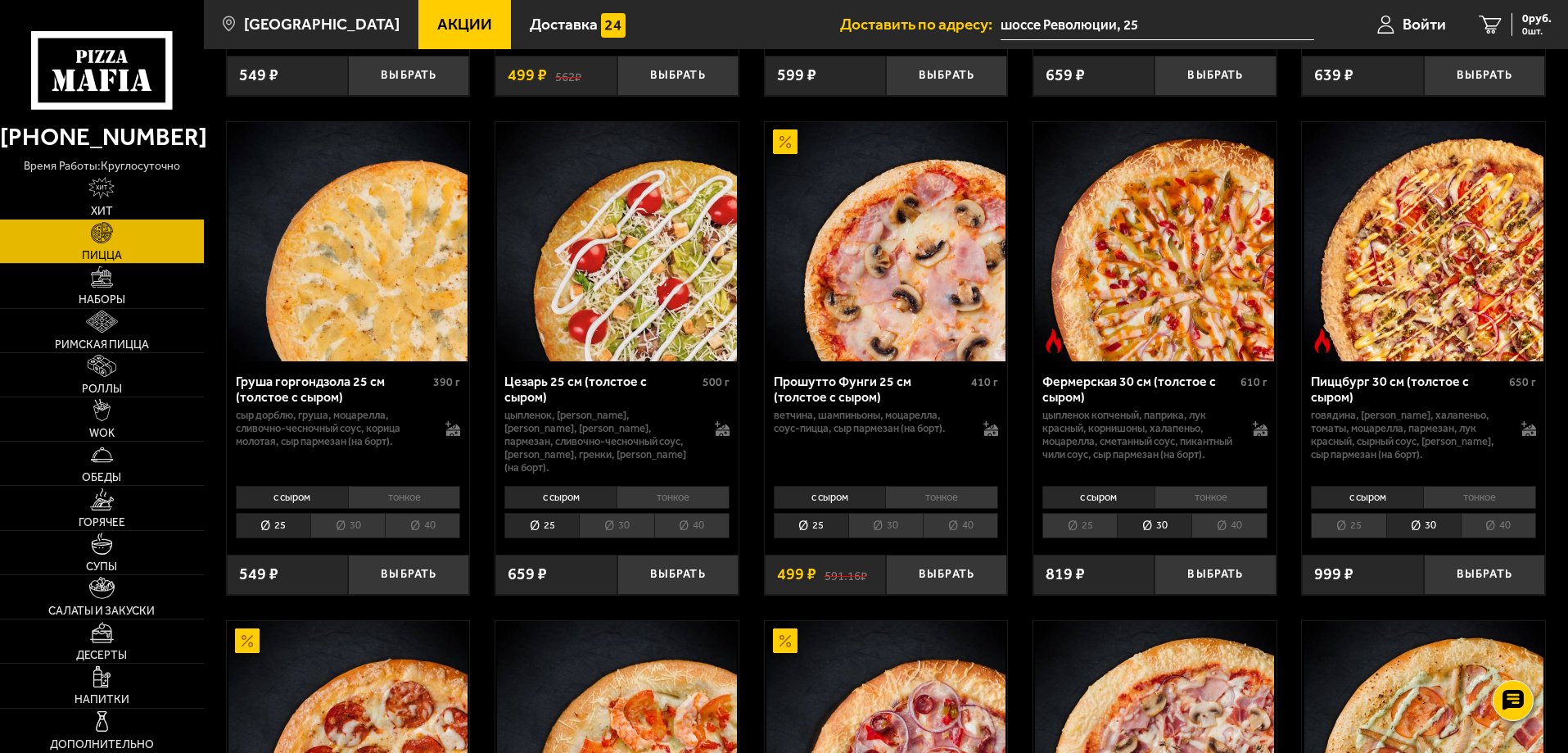
scroll to position [2048, 0]
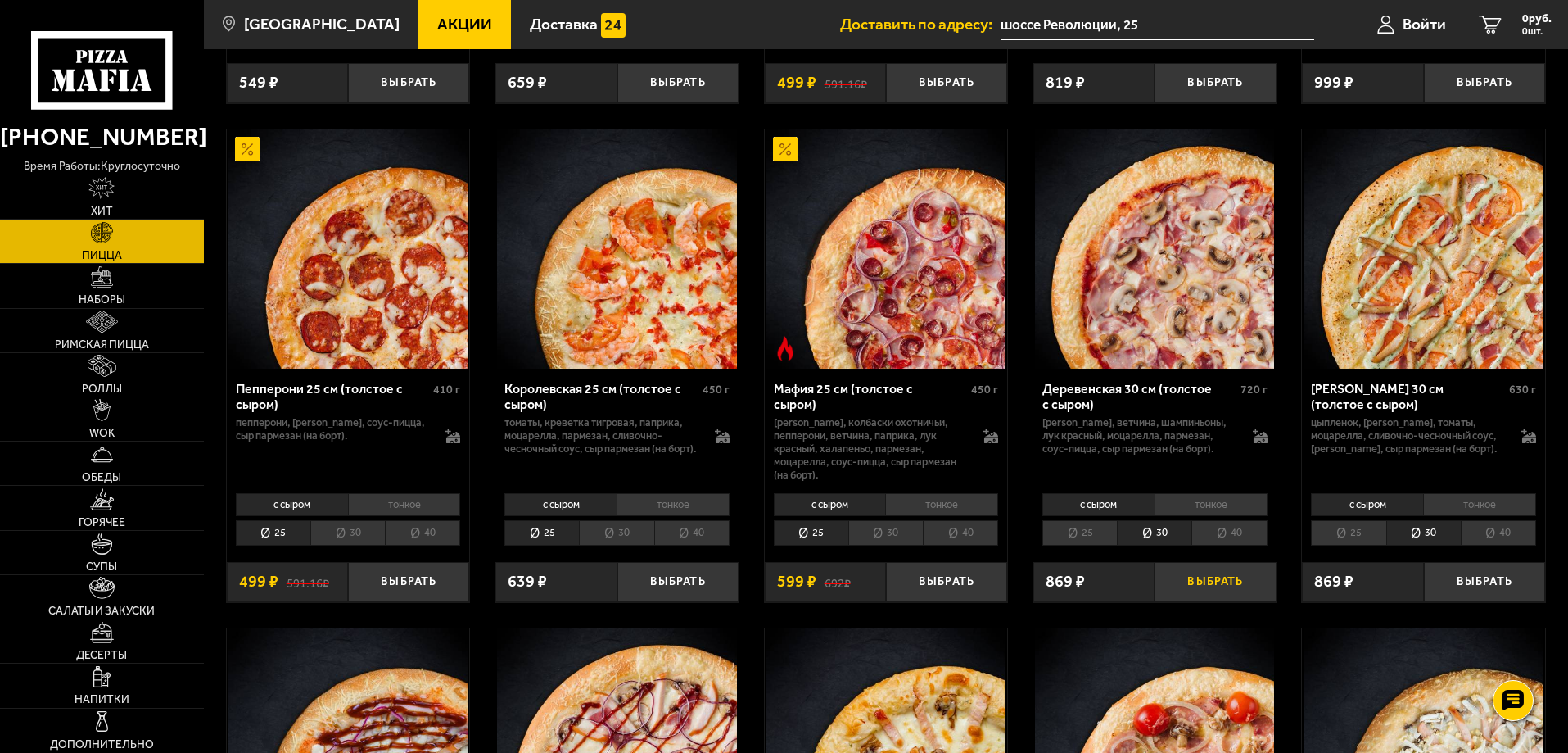
click at [1199, 588] on button "Выбрать" at bounding box center [1215, 582] width 121 height 40
click at [101, 363] on img at bounding box center [101, 366] width 28 height 22
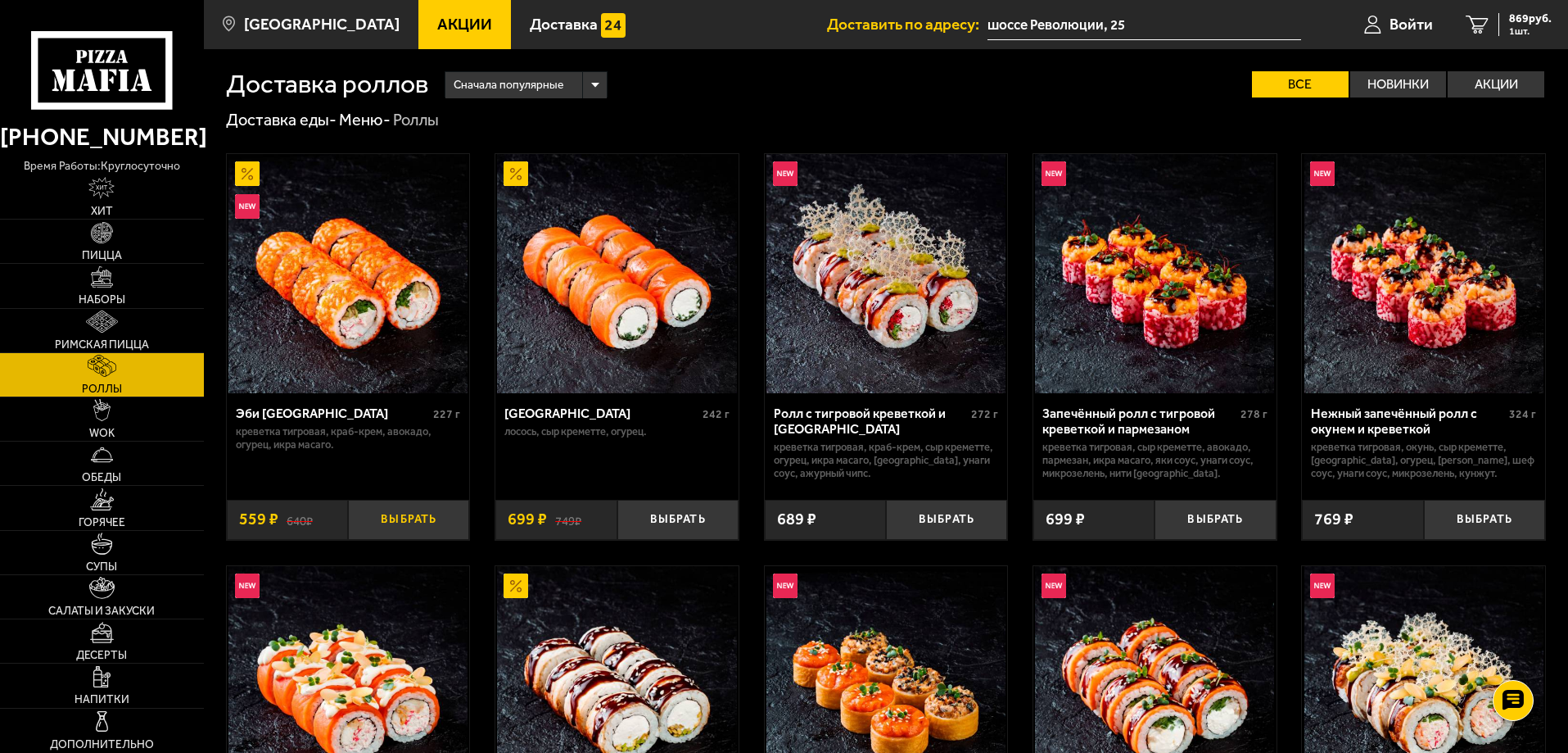
click at [430, 512] on button "Выбрать" at bounding box center [408, 520] width 121 height 40
click at [1212, 519] on button "Выбрать" at bounding box center [1215, 520] width 121 height 40
click at [1518, 15] on span "2127 руб." at bounding box center [1527, 18] width 49 height 12
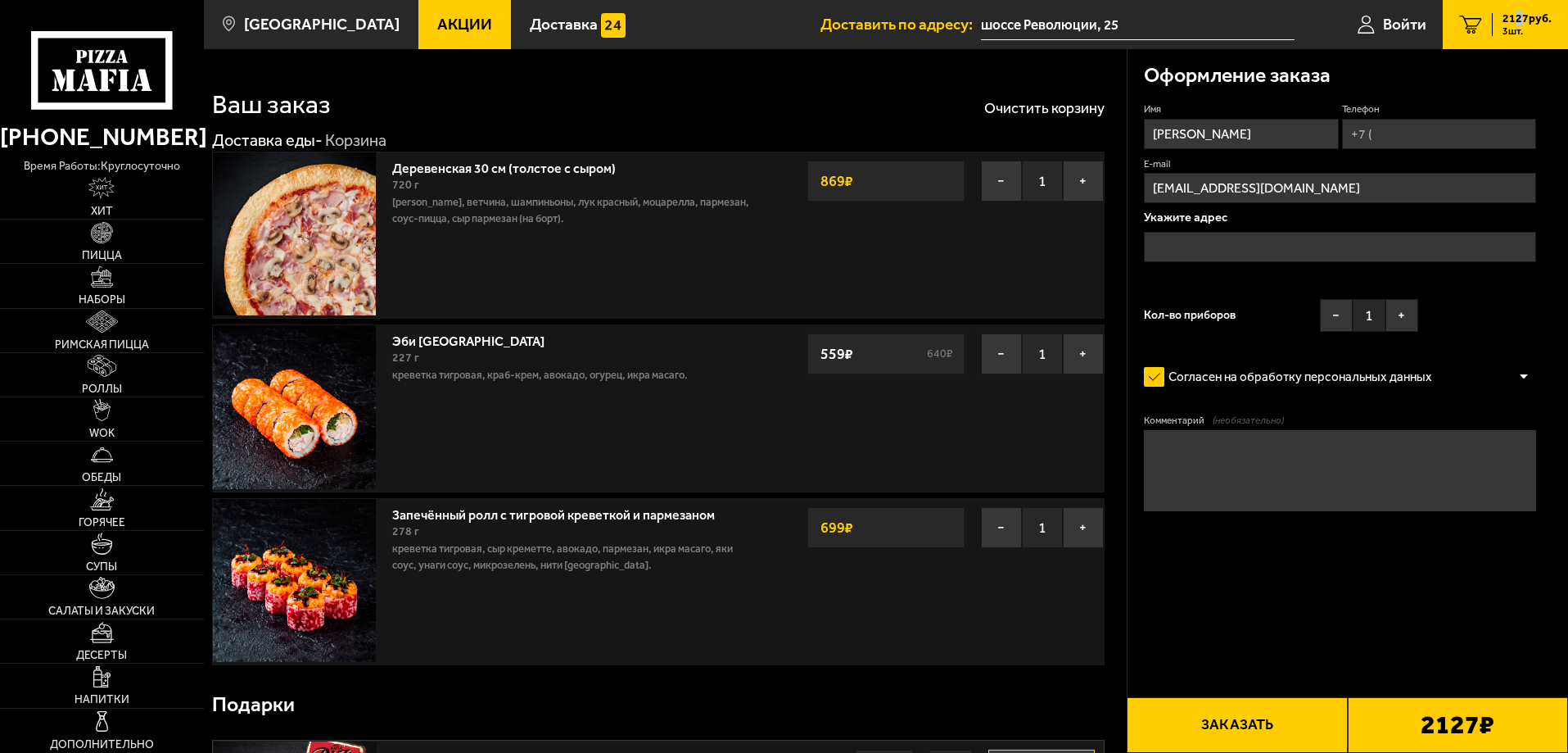
type input "шоссе Революции, 25"
